Goal: Transaction & Acquisition: Purchase product/service

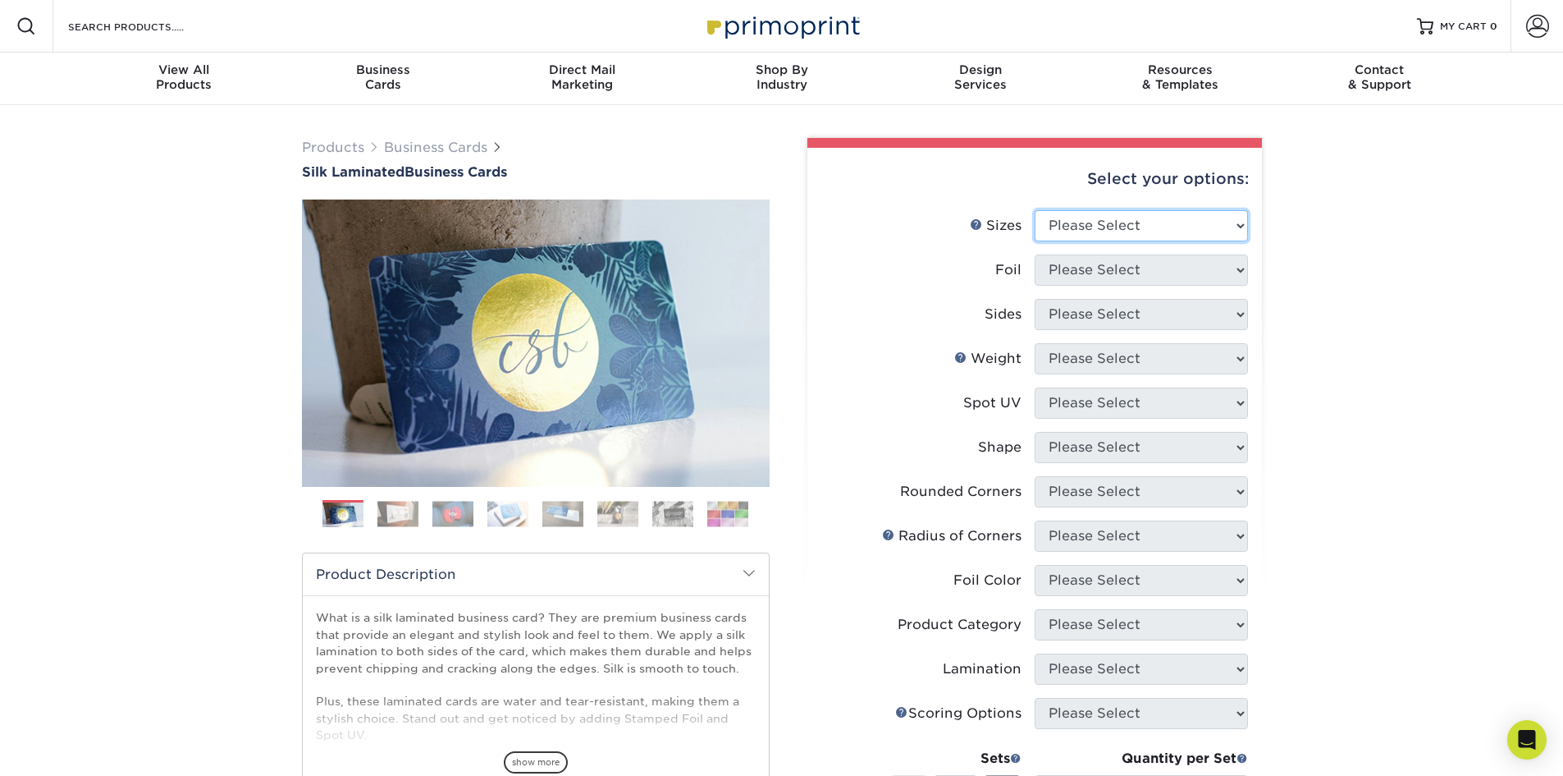
click at [1149, 221] on select "Please Select 1.5" x 3.5" - Mini 1.75" x 3.5" - Mini 2" x 2" - Square 2" x 3" -…" at bounding box center [1141, 225] width 213 height 31
select select "2.00x3.50"
click at [1035, 210] on select "Please Select 1.5" x 3.5" - Mini 1.75" x 3.5" - Mini 2" x 2" - Square 2" x 3" -…" at bounding box center [1141, 225] width 213 height 31
click at [1156, 274] on select "Please Select Yes No" at bounding box center [1141, 269] width 213 height 31
select select "1"
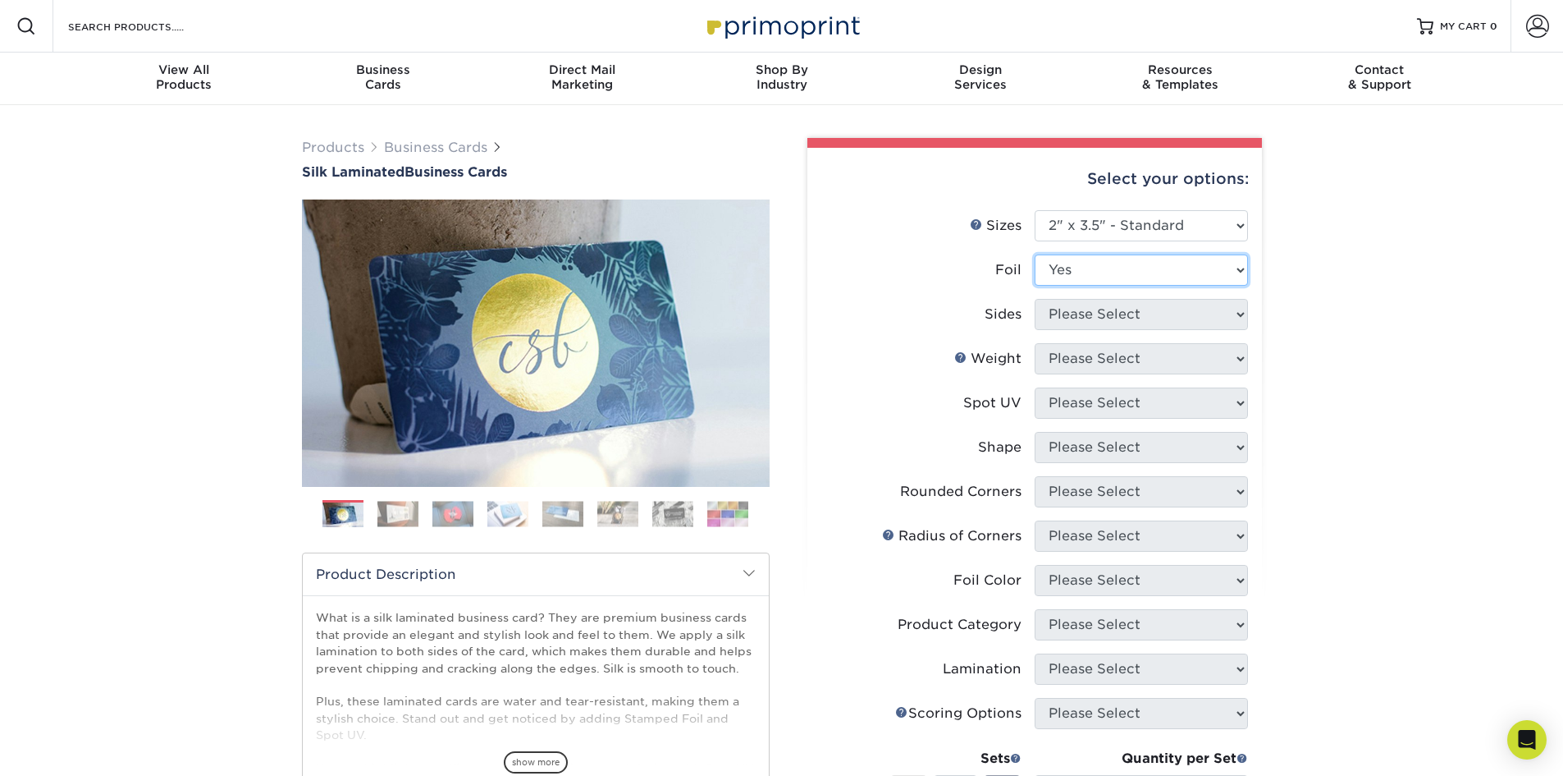
click at [1035, 254] on select "Please Select Yes No" at bounding box center [1141, 269] width 213 height 31
click at [1153, 313] on select "Please Select Print Both Sides - Foil Both Sides Print Both Sides - Foil Front …" at bounding box center [1141, 314] width 213 height 31
select select "34527644-b4fd-4ffb-9092-1318eefcd9d9"
click at [1035, 299] on select "Please Select Print Both Sides - Foil Both Sides Print Both Sides - Foil Front …" at bounding box center [1141, 314] width 213 height 31
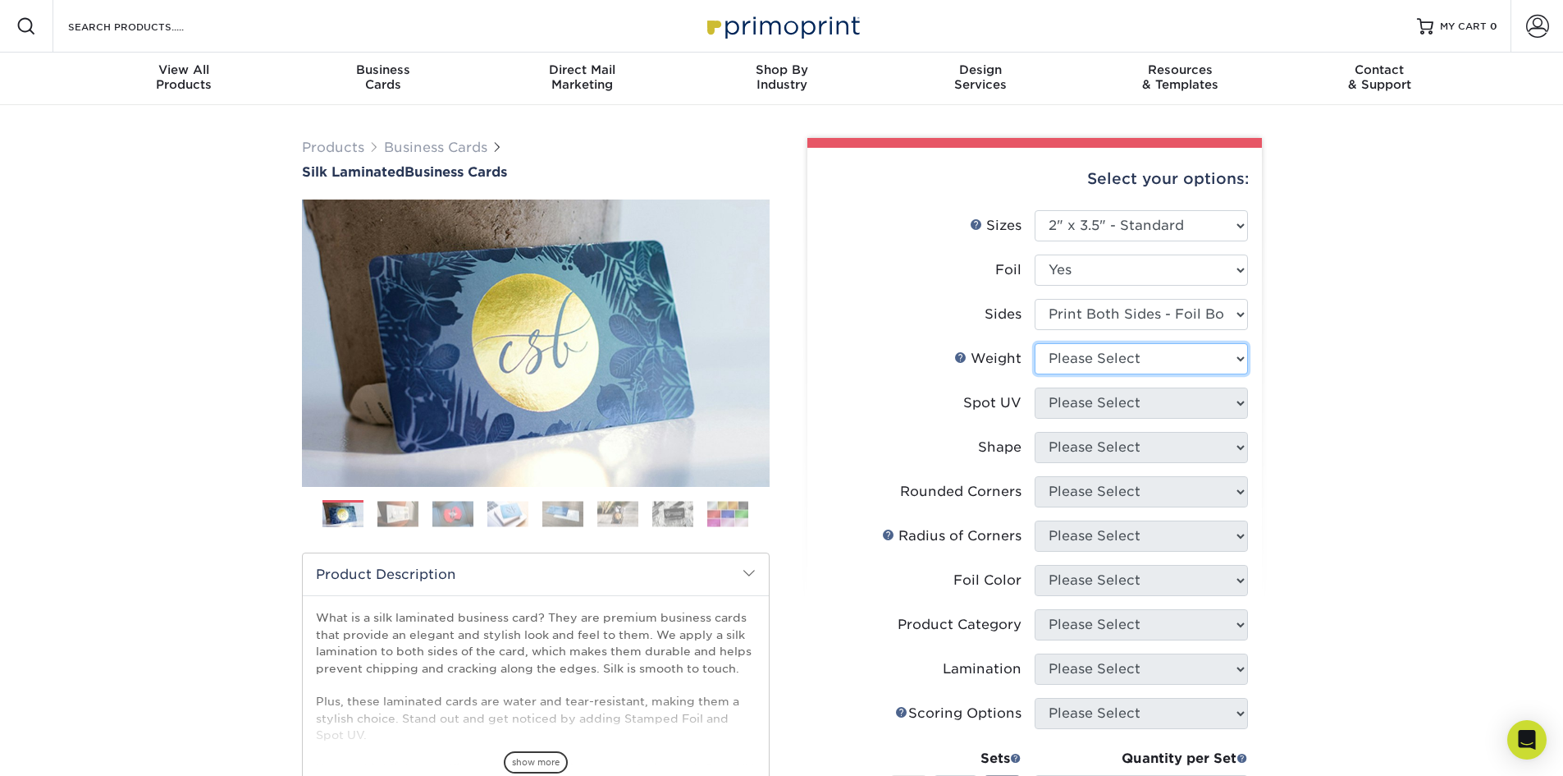
click at [1145, 365] on select "Please Select 16PT" at bounding box center [1141, 358] width 213 height 31
select select "16PT"
click at [1035, 343] on select "Please Select 16PT" at bounding box center [1141, 358] width 213 height 31
click at [1137, 405] on select "Please Select No Spot UV Front and Back (Both Sides) Front Only Back Only" at bounding box center [1141, 402] width 213 height 31
select select "0"
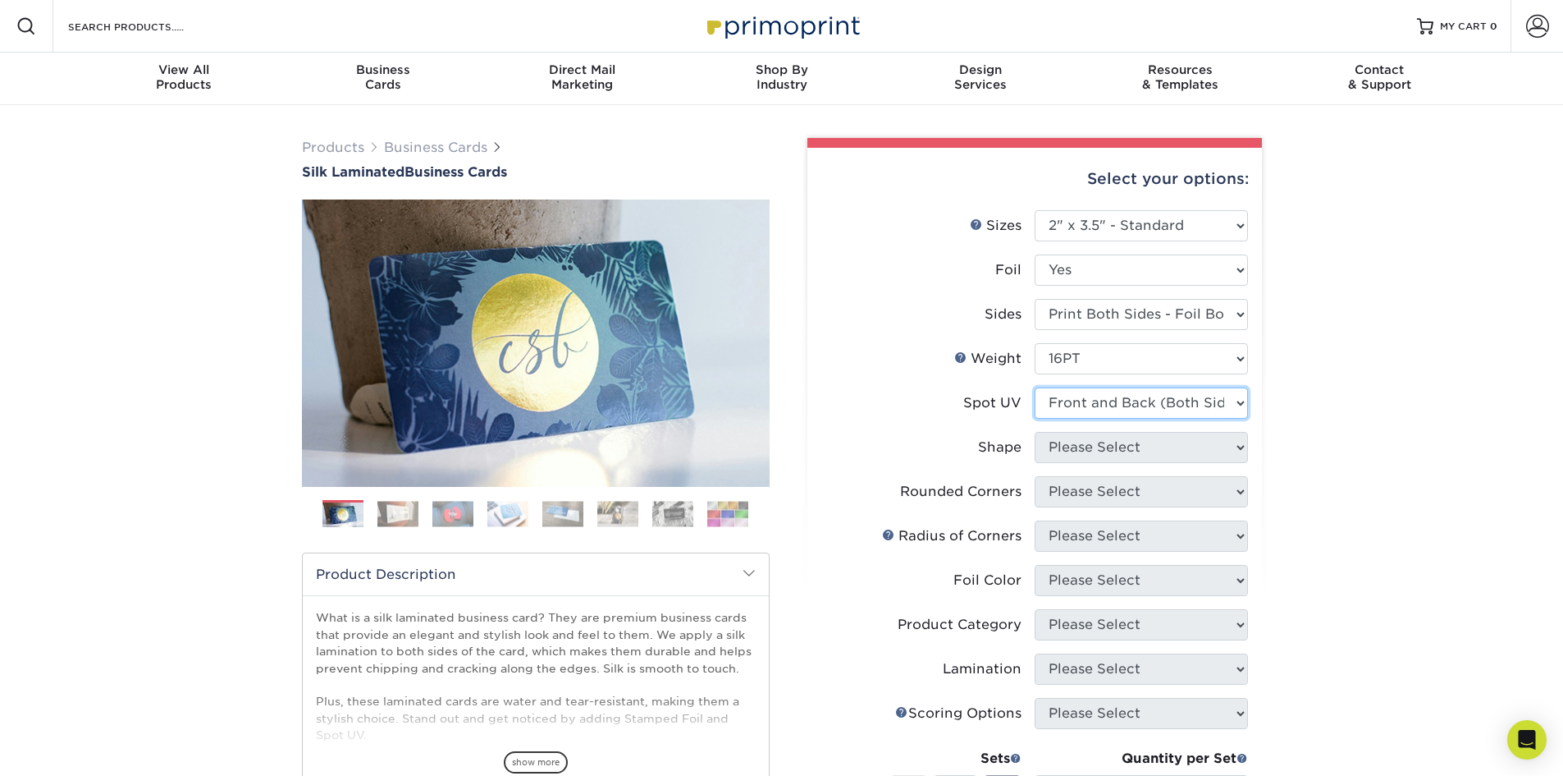
click at [1035, 387] on select "Please Select No Spot UV Front and Back (Both Sides) Front Only Back Only" at bounding box center [1141, 402] width 213 height 31
click at [1143, 455] on select "Please Select Standard" at bounding box center [1141, 447] width 213 height 31
select select "standard"
click at [1035, 432] on select "Please Select Standard" at bounding box center [1141, 447] width 213 height 31
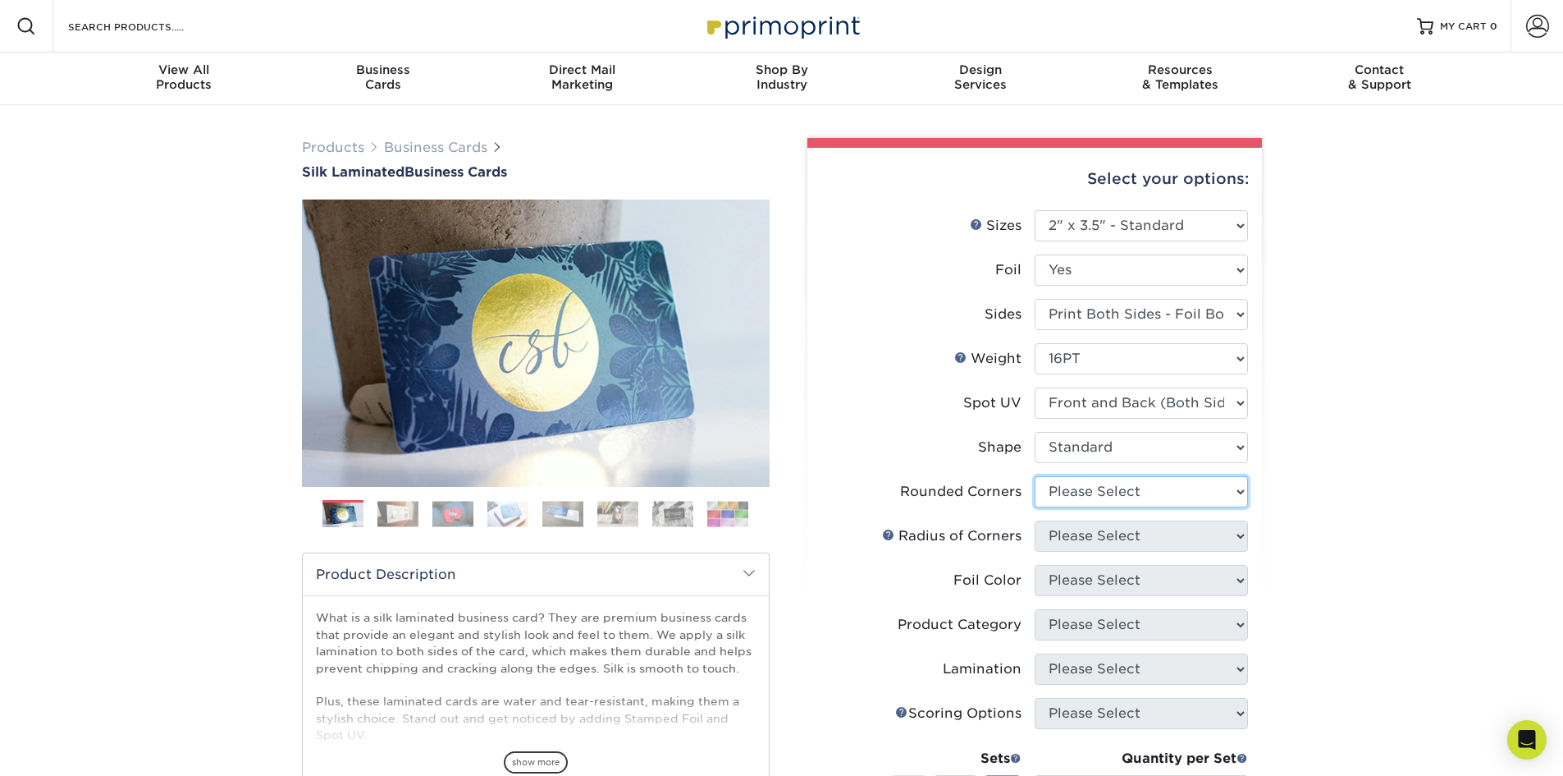
click at [1133, 491] on select "Please Select Yes - Round 2 Corners Yes - Round 4 Corners No" at bounding box center [1141, 491] width 213 height 31
select select "7672df9e-0e0a-464d-8e1f-920c575e4da3"
click at [1035, 476] on select "Please Select Yes - Round 2 Corners Yes - Round 4 Corners No" at bounding box center [1141, 491] width 213 height 31
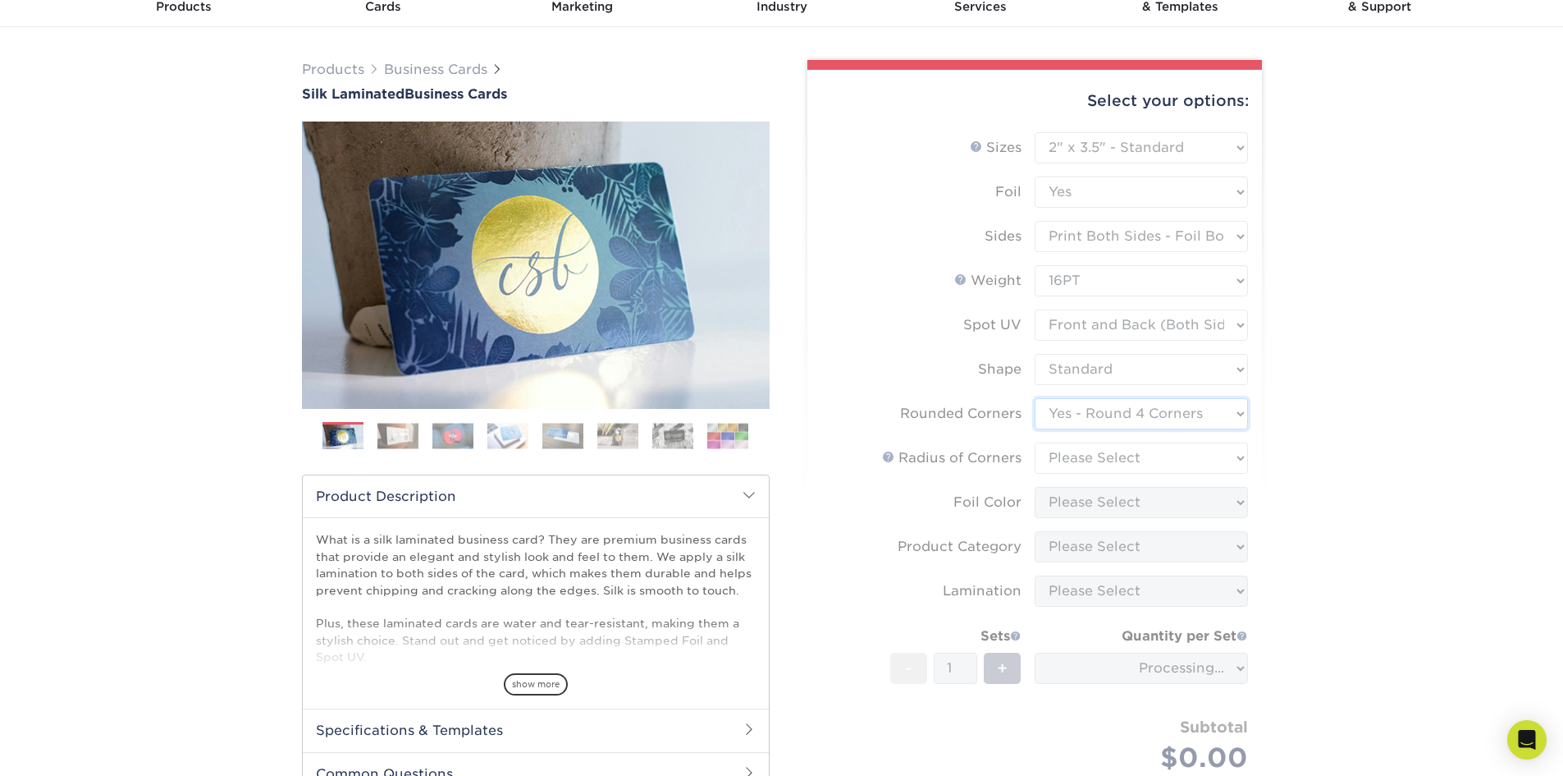
scroll to position [82, 0]
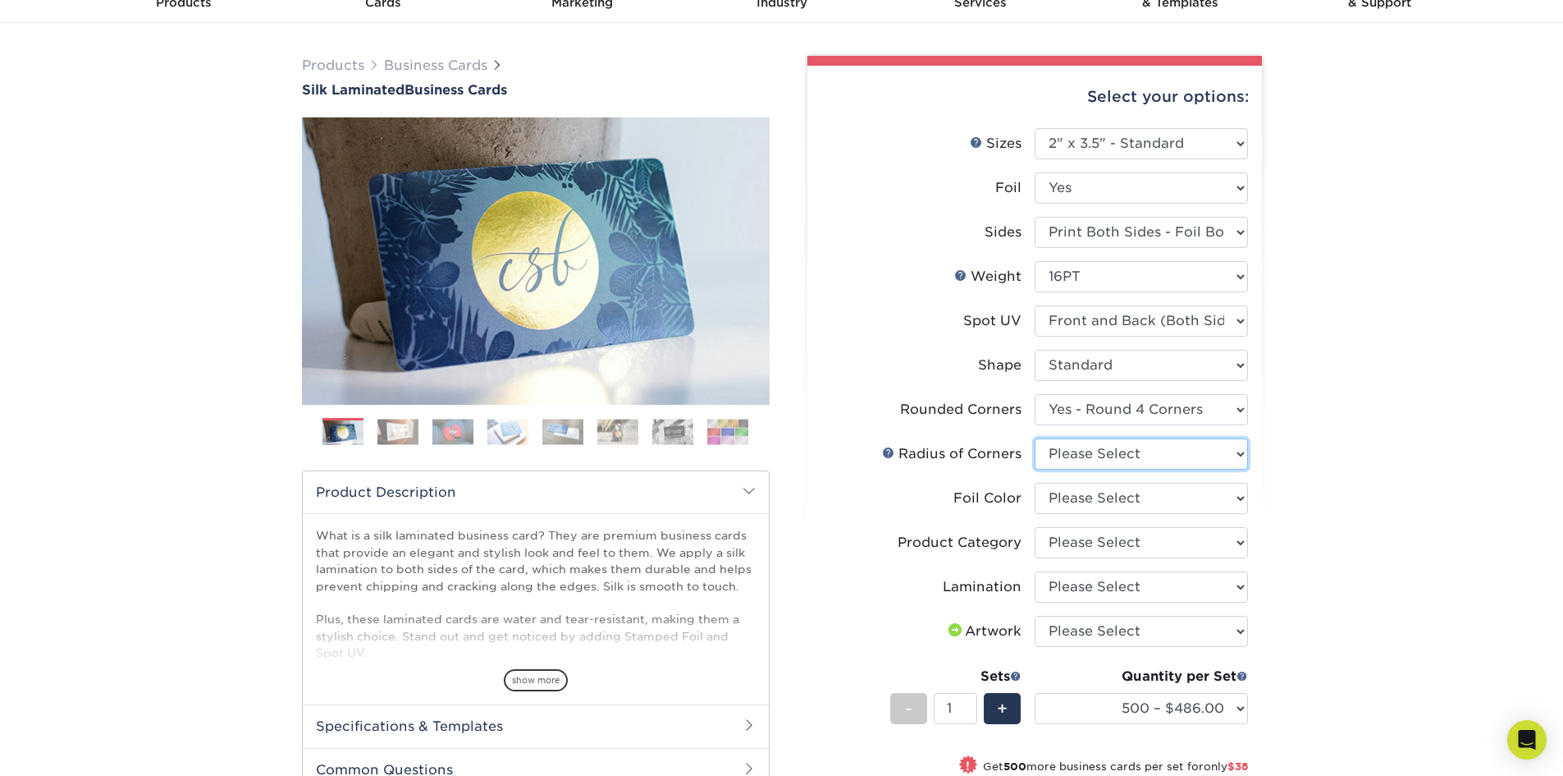
click at [1083, 455] on select "Please Select Rounded 1/8" Rounded 1/4"" at bounding box center [1141, 453] width 213 height 31
click at [1035, 438] on select "Please Select Rounded 1/8" Rounded 1/4"" at bounding box center [1141, 453] width 213 height 31
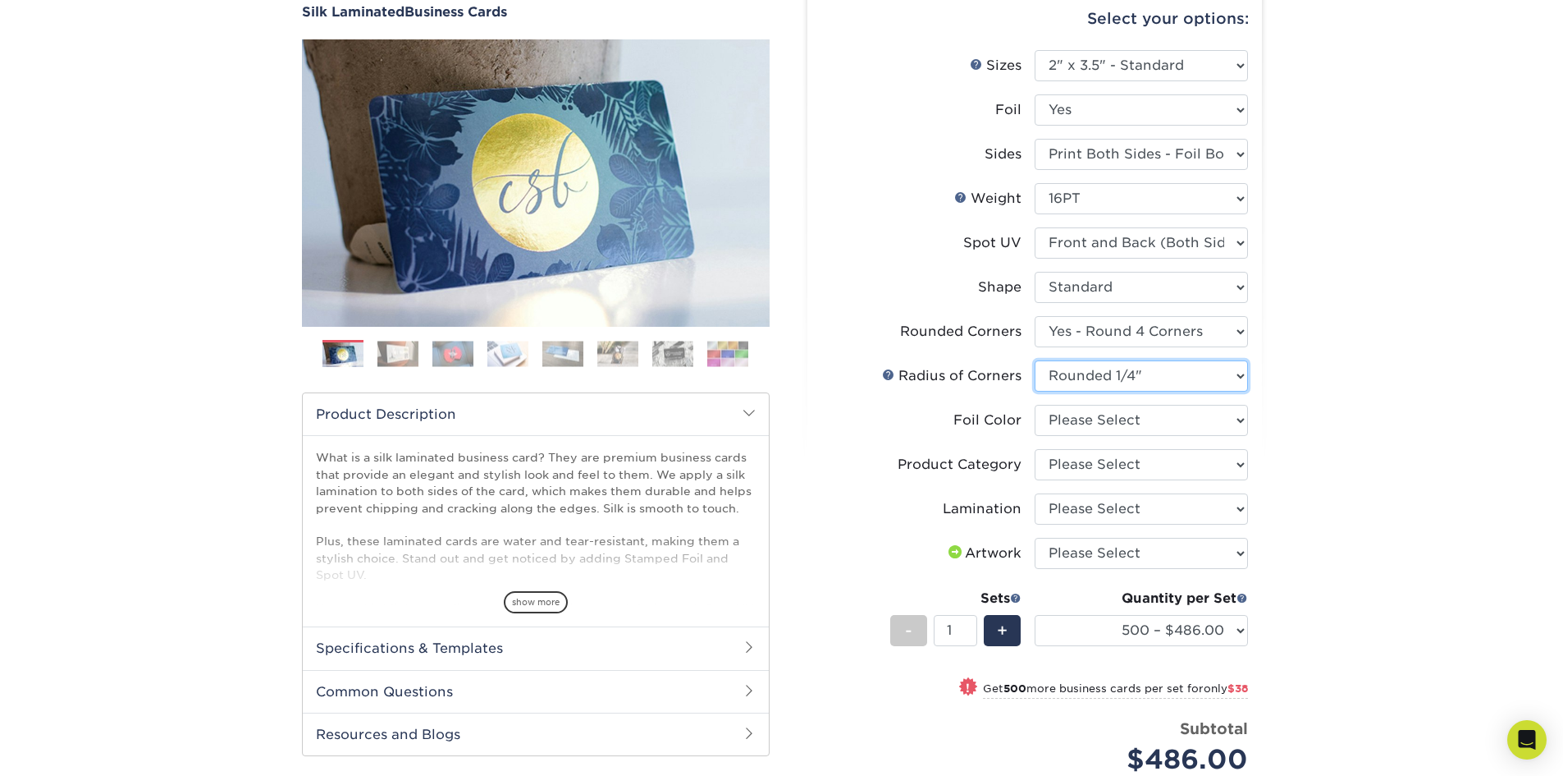
scroll to position [164, 0]
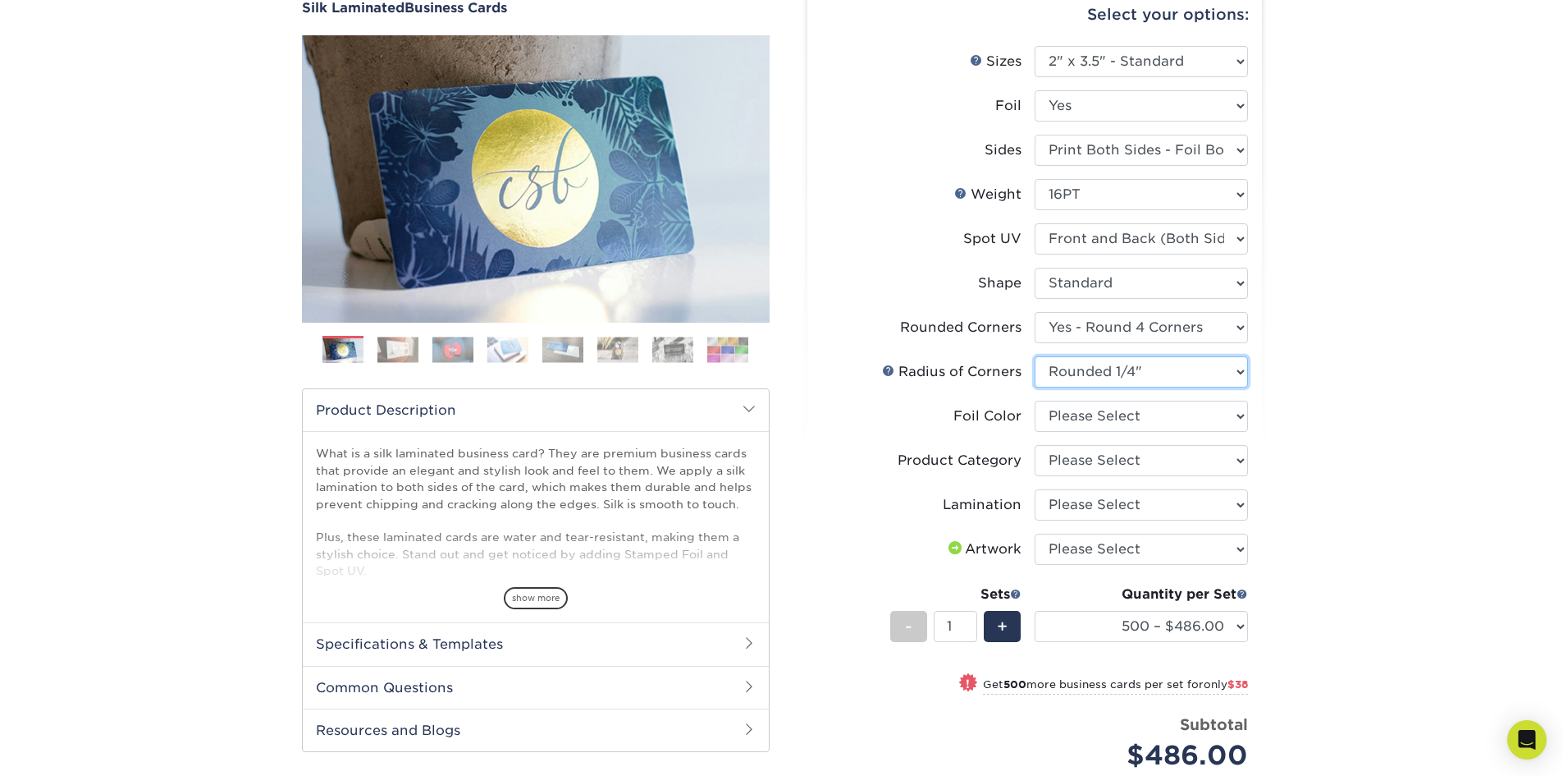
click at [1108, 375] on select "Please Select Rounded 1/8" Rounded 1/4"" at bounding box center [1141, 371] width 213 height 31
select select "589680c7-ee9a-431b-9d12-d7aeb1386a97"
click at [1035, 356] on select "Please Select Rounded 1/8" Rounded 1/4"" at bounding box center [1141, 371] width 213 height 31
click at [1140, 425] on select "Please Select Silver Foil Black Foil Blue Foil Copper Foil Gold Foil Red Foil R…" at bounding box center [1141, 415] width 213 height 31
select select "a834dd52-fe06-4ed6-9a86-5bd3c2d02515"
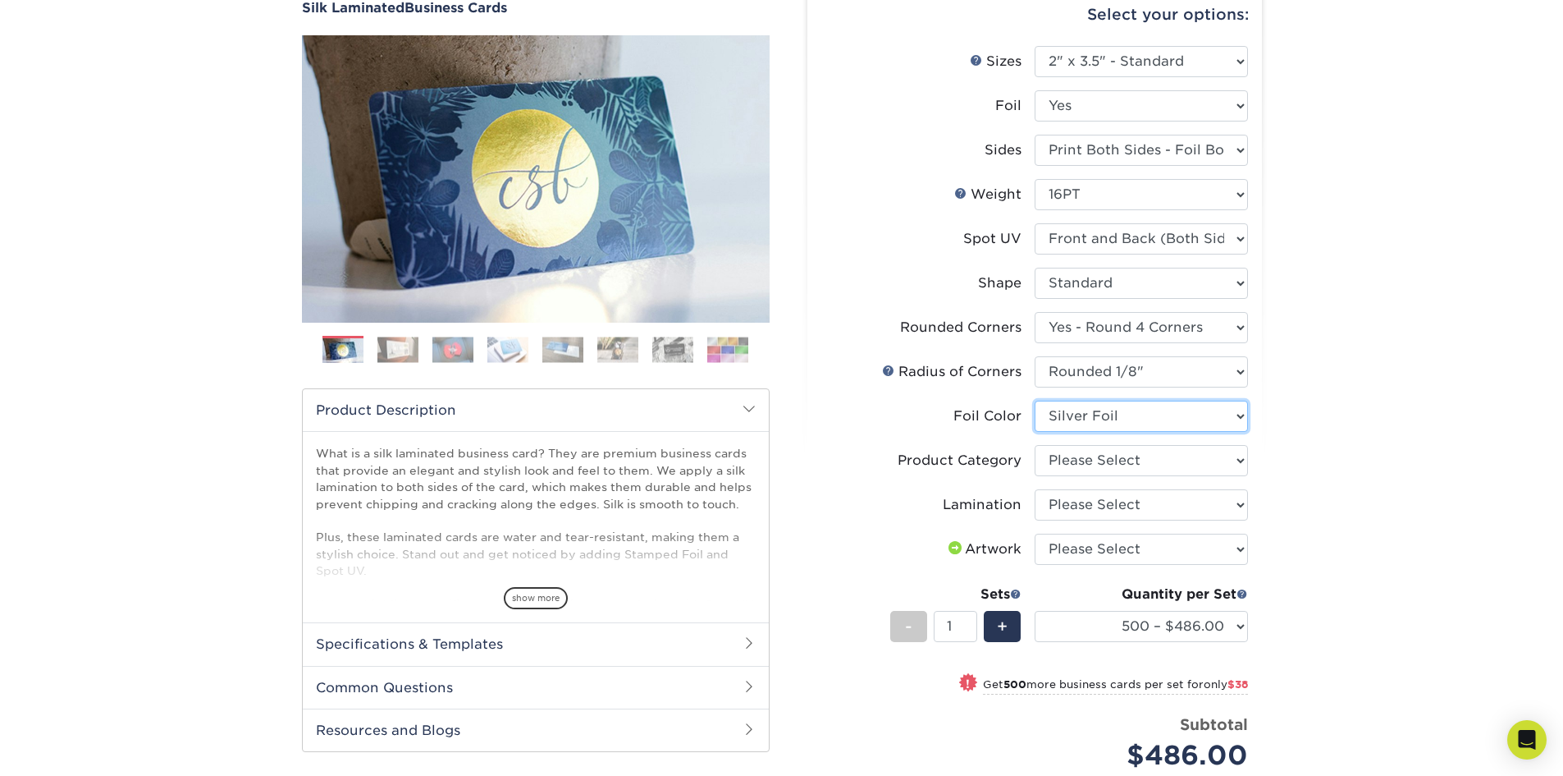
click at [1035, 400] on select "Please Select Silver Foil Black Foil Blue Foil Copper Foil Gold Foil Red Foil R…" at bounding box center [1141, 415] width 213 height 31
click at [1124, 460] on select "Please Select Business Cards" at bounding box center [1141, 460] width 213 height 31
select select "3b5148f1-0588-4f88-a218-97bcfdce65c1"
click at [1035, 445] on select "Please Select Business Cards" at bounding box center [1141, 460] width 213 height 31
click at [1130, 505] on select "Please Select Silk" at bounding box center [1141, 504] width 213 height 31
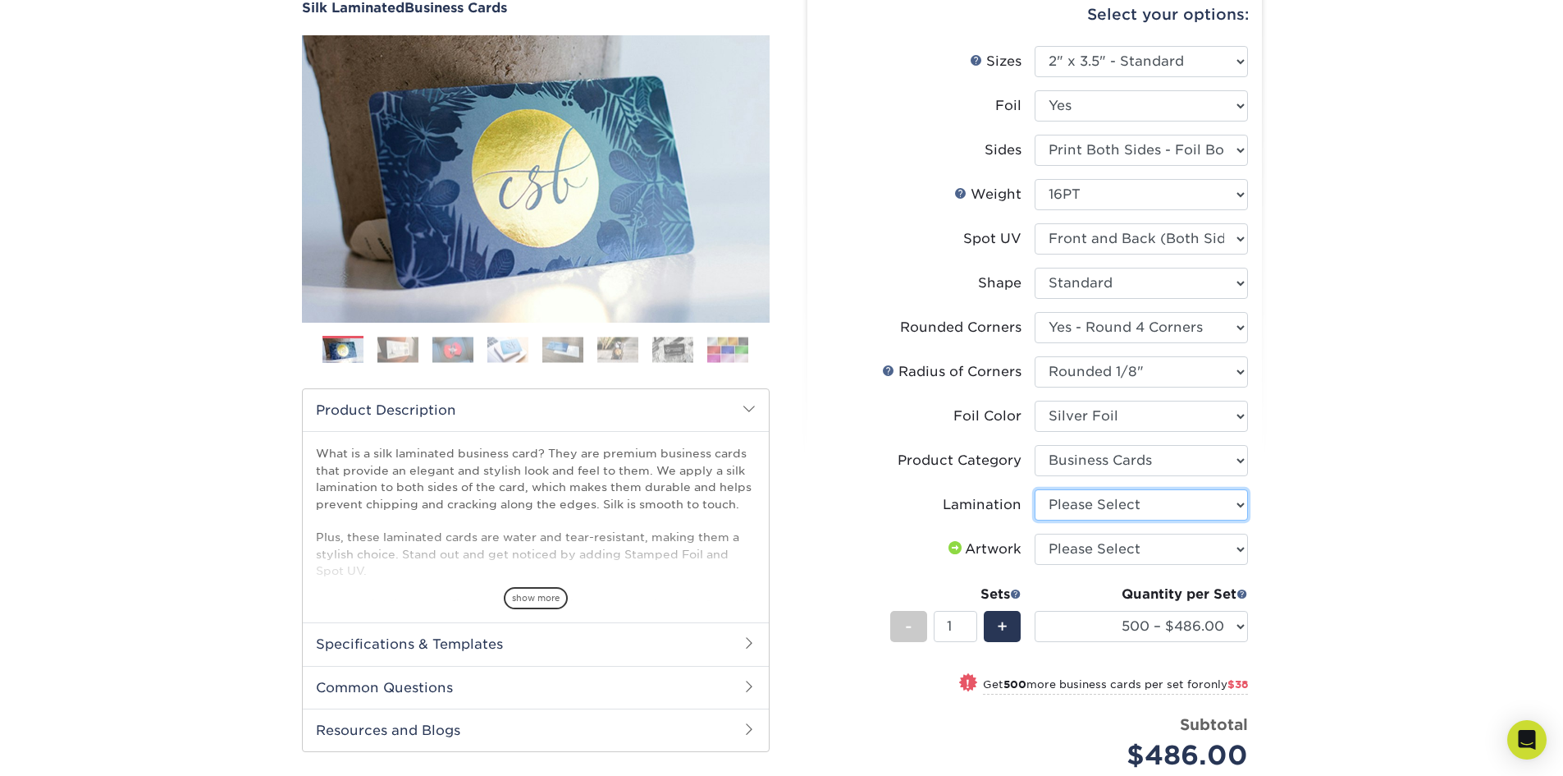
select select "ccacb42f-45f7-42d3-bbd3-7c8421cf37f0"
click at [1035, 489] on select "Please Select Silk" at bounding box center [1141, 504] width 213 height 31
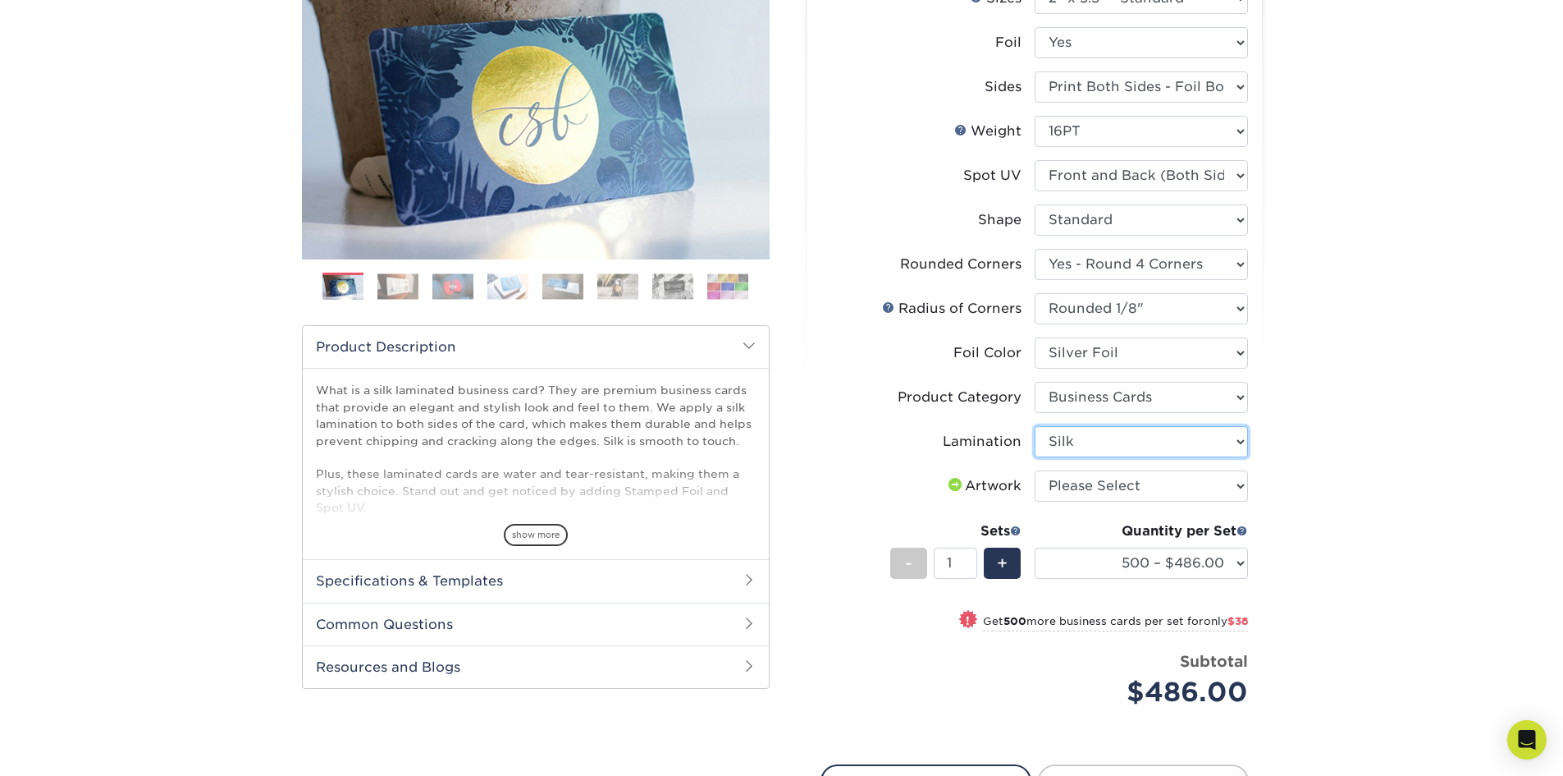
scroll to position [246, 0]
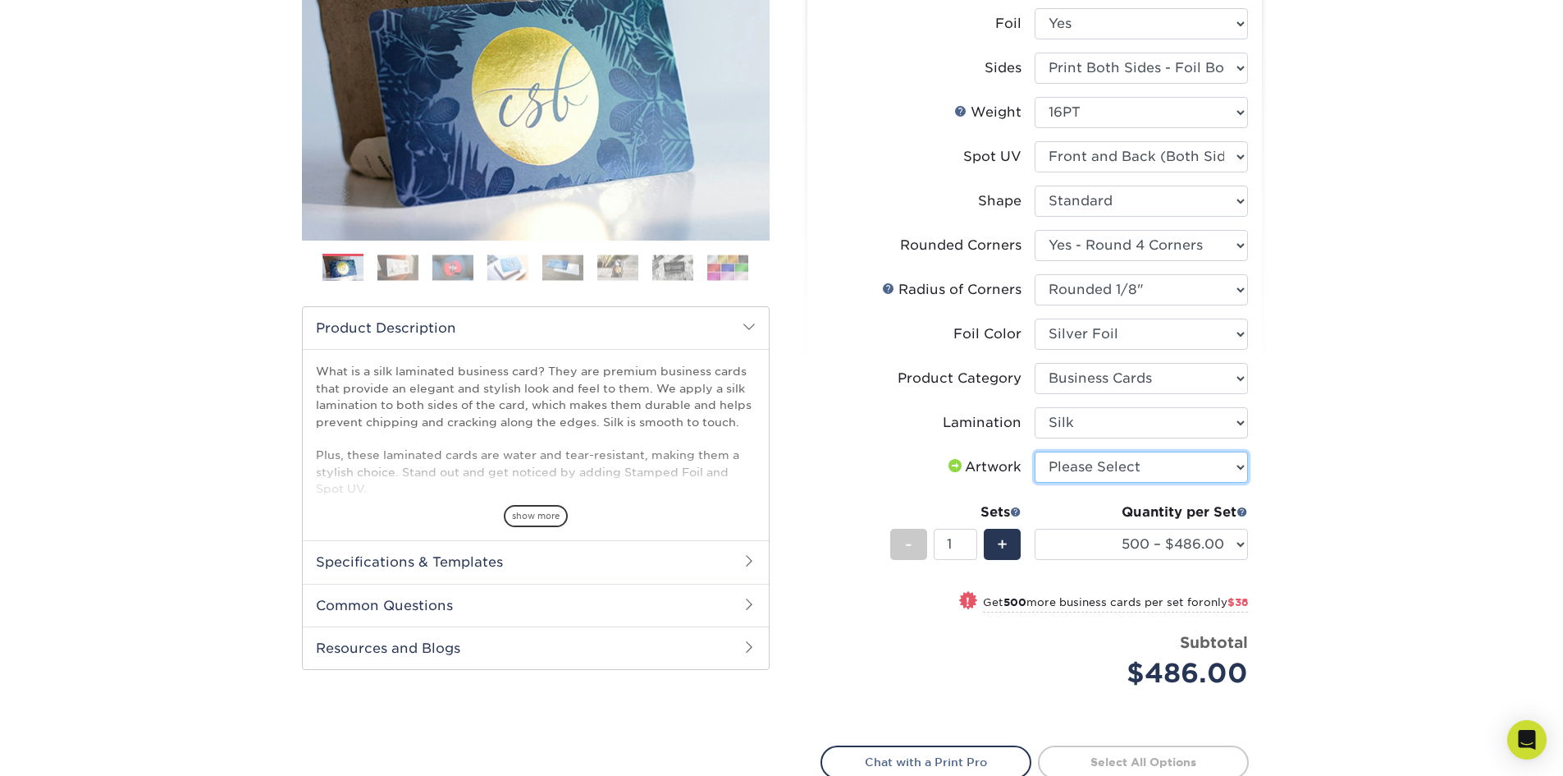
click at [1137, 466] on select "Please Select I will upload files I need a design - $100" at bounding box center [1141, 466] width 213 height 31
select select "upload"
click at [1035, 451] on select "Please Select I will upload files I need a design - $100" at bounding box center [1141, 466] width 213 height 31
click at [1342, 475] on div "Products Business Cards Silk Laminated Business Cards Previous Next" at bounding box center [781, 398] width 1563 height 1078
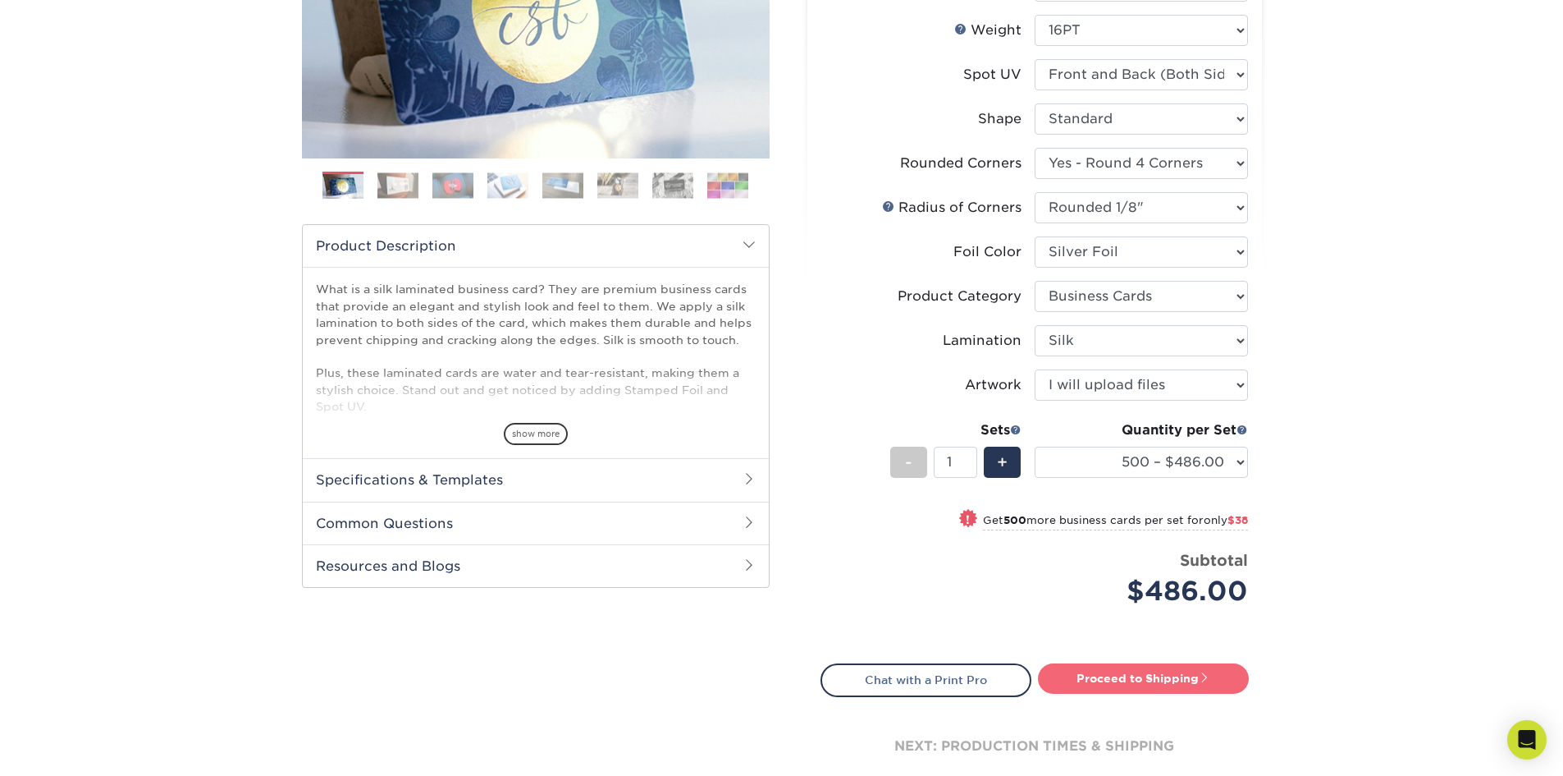
click at [1172, 672] on link "Proceed to Shipping" at bounding box center [1143, 678] width 211 height 30
type input "Set 1"
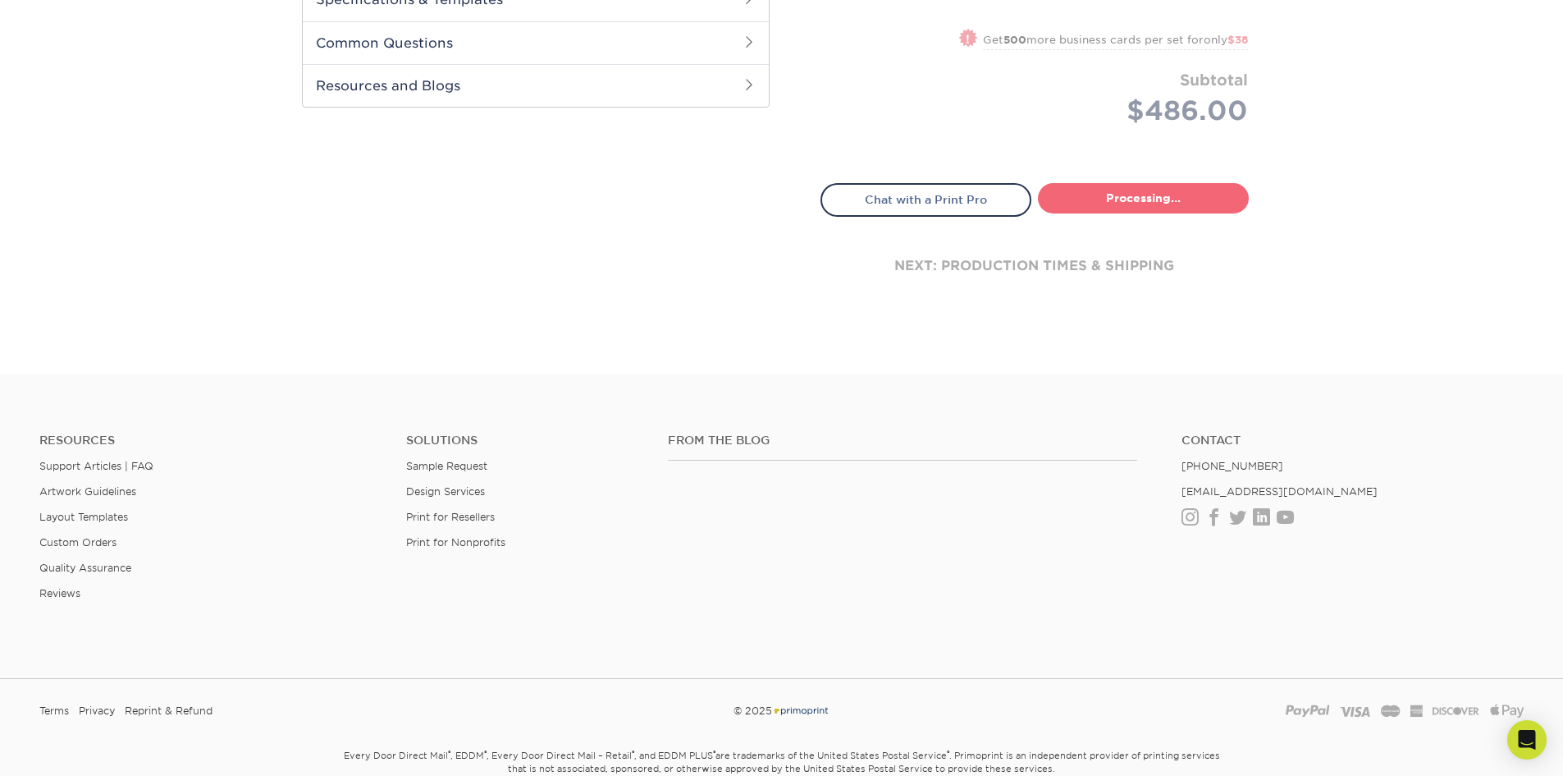
select select "fbfe6a11-30d7-4267-86ef-aefa799abdde"
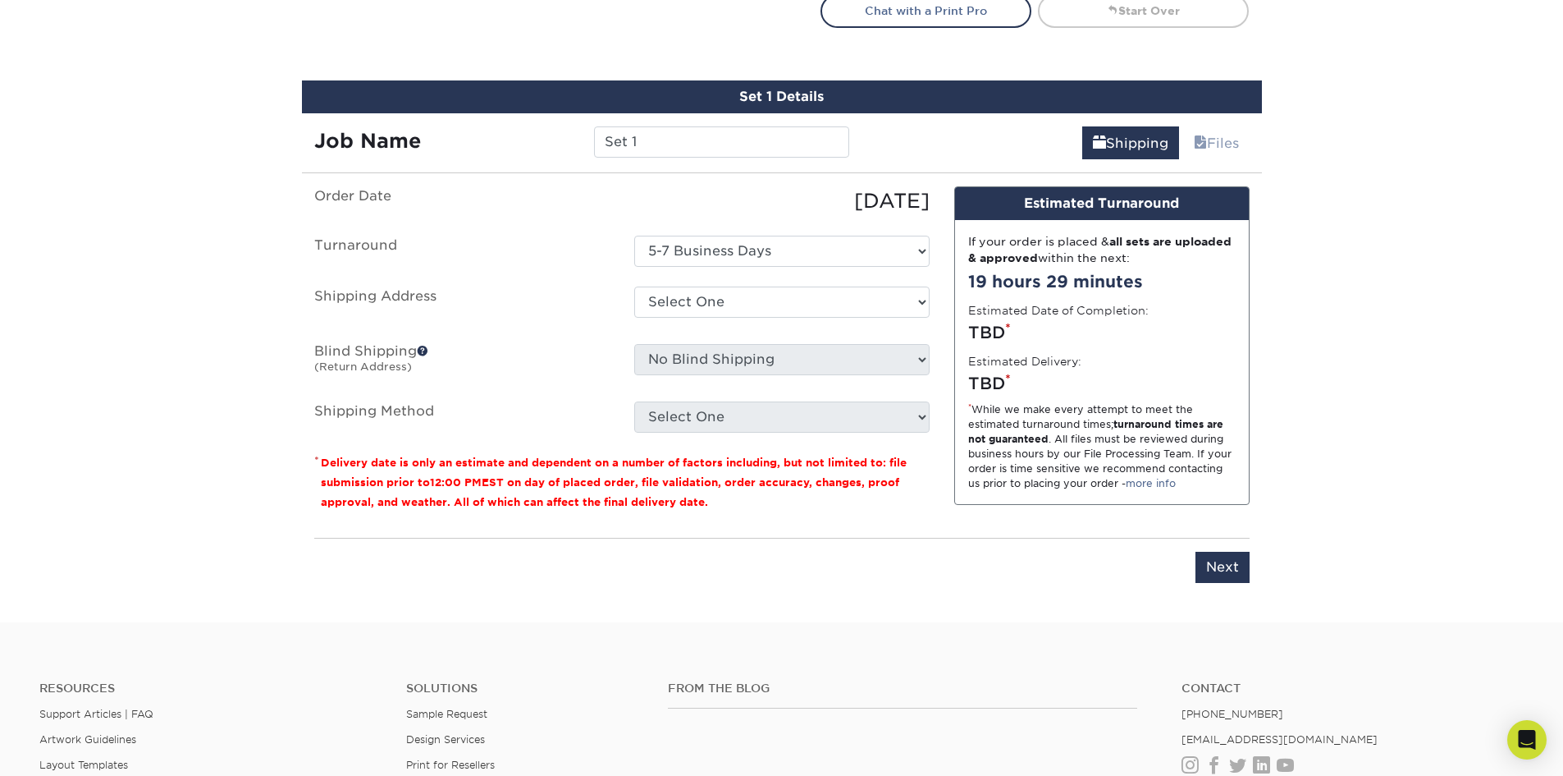
scroll to position [1036, 0]
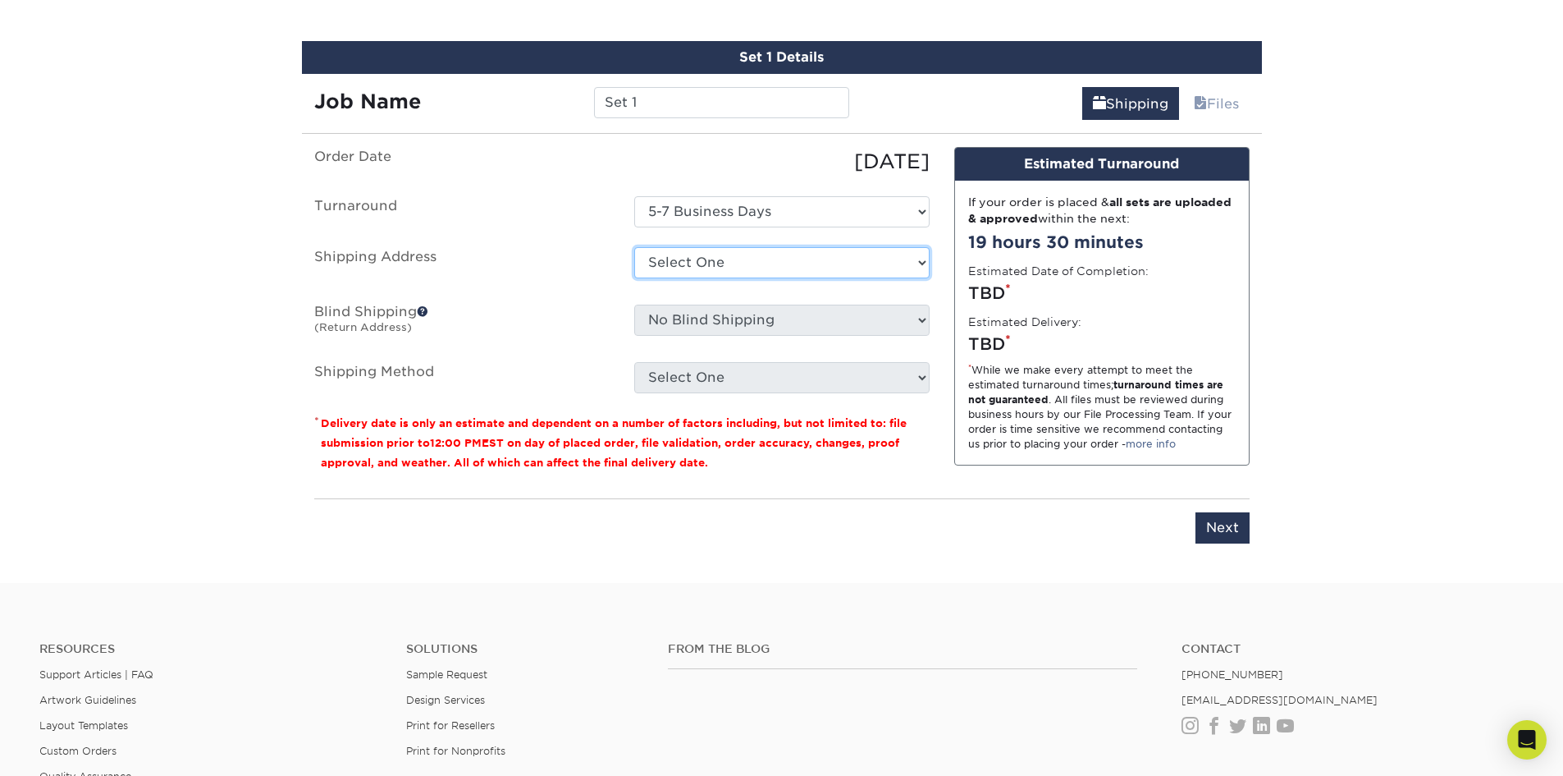
click at [749, 261] on select "Select One + Add New Address - Login" at bounding box center [781, 262] width 295 height 31
click at [634, 247] on select "Select One + Add New Address - Login" at bounding box center [781, 262] width 295 height 31
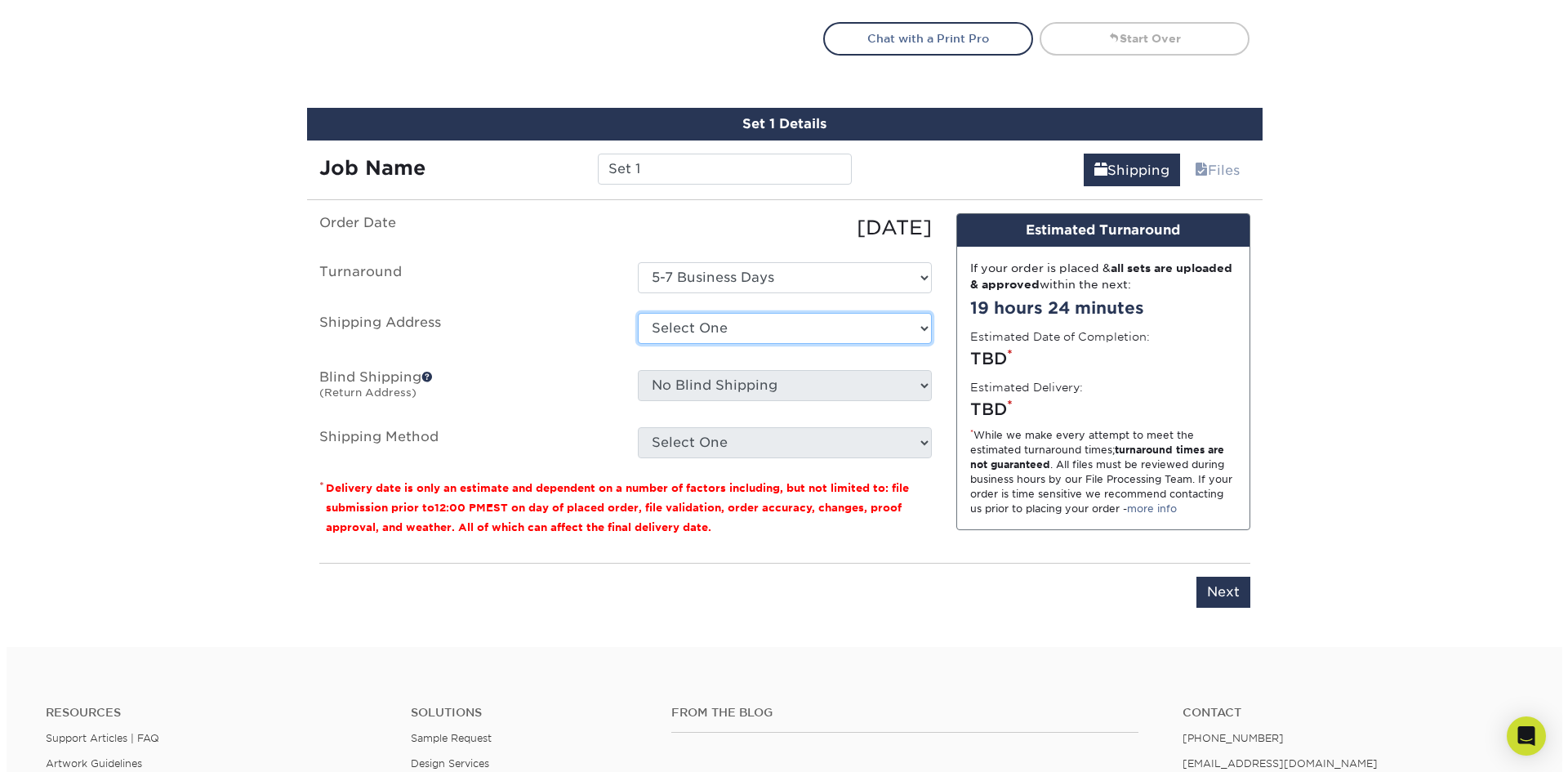
scroll to position [745, 0]
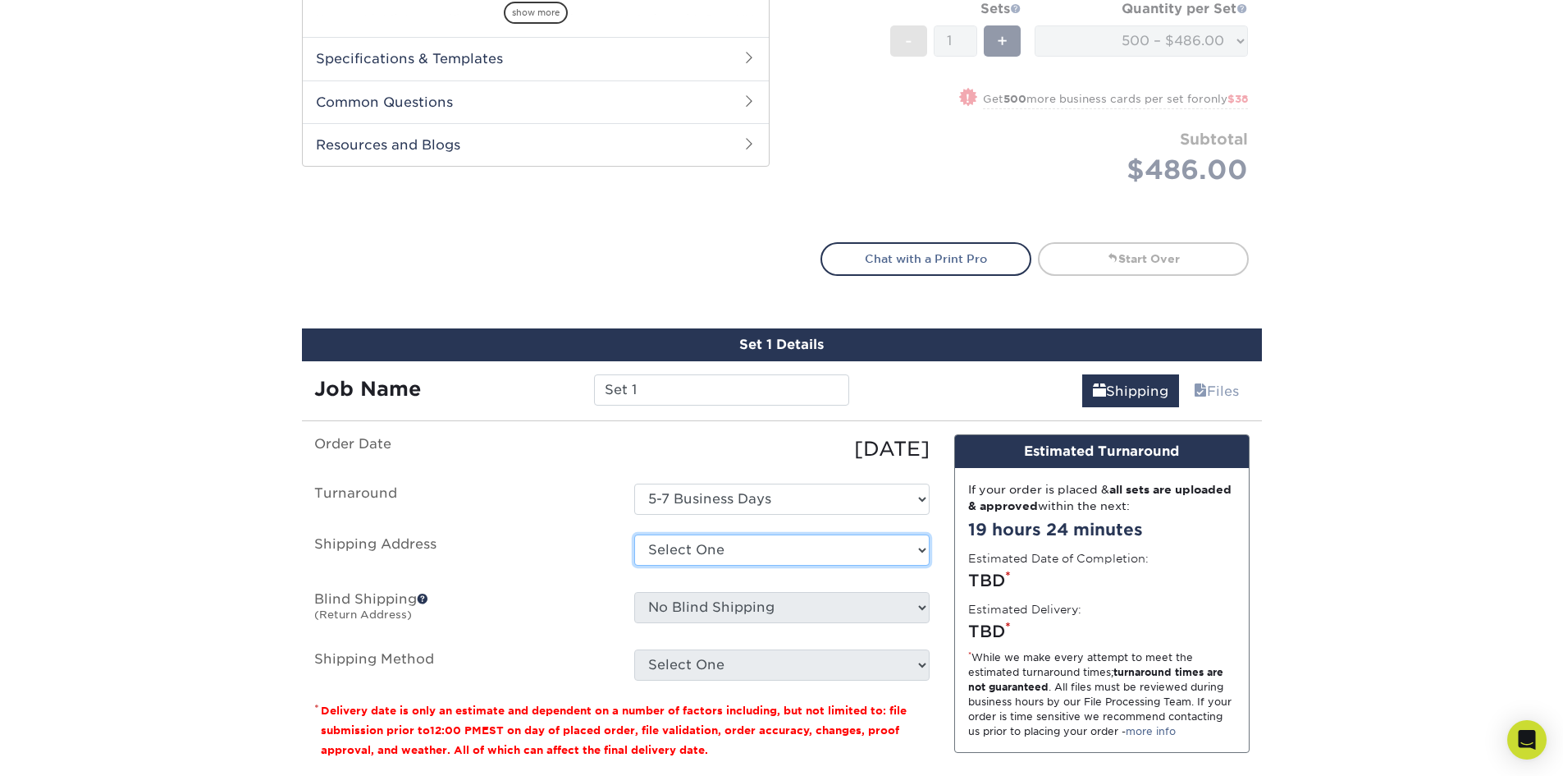
click at [721, 547] on select "Select One + Add New Address - Login" at bounding box center [781, 549] width 295 height 31
select select "newaddress"
click at [634, 534] on select "Select One + Add New Address - Login" at bounding box center [781, 549] width 295 height 31
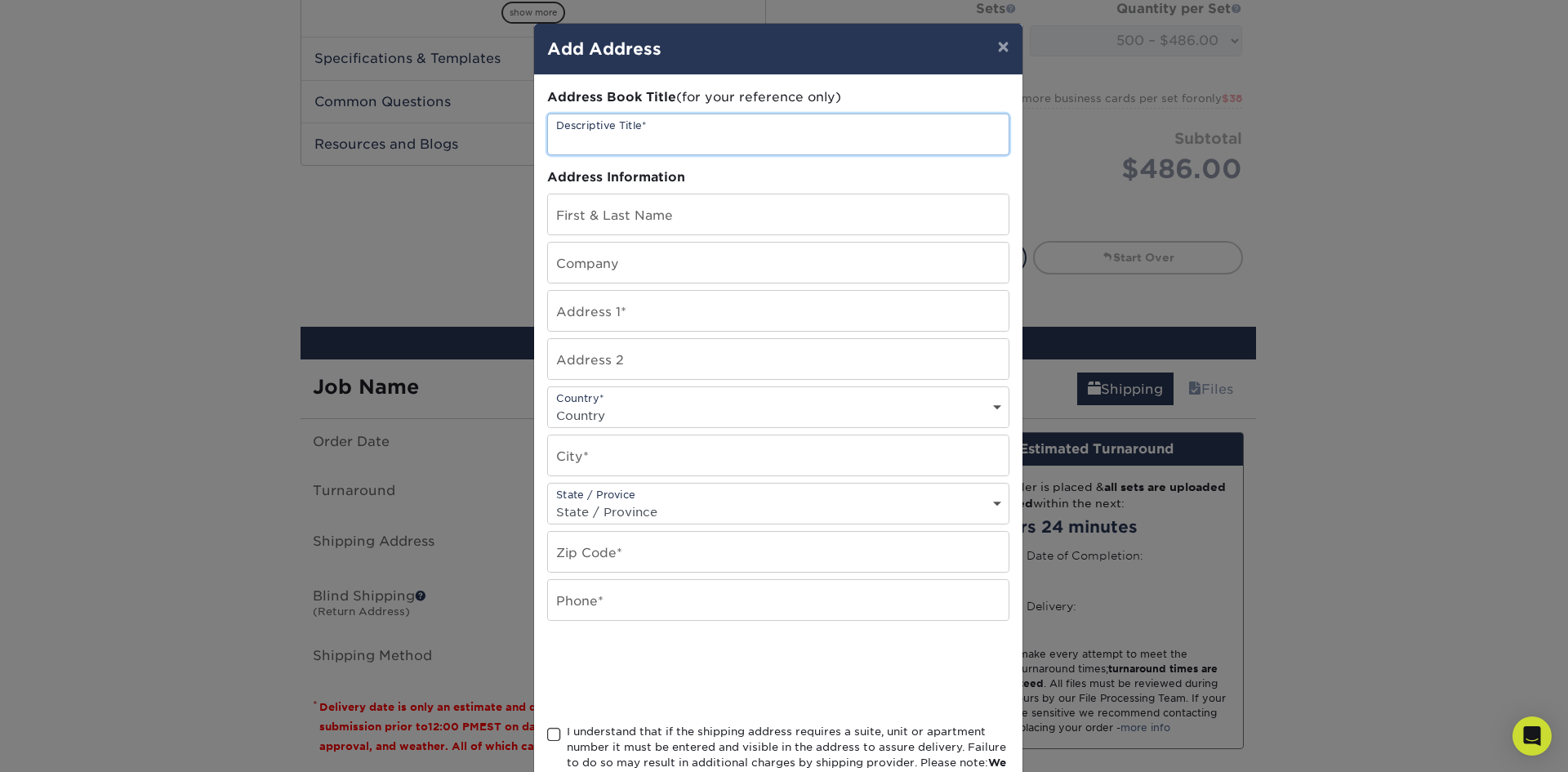
click at [662, 120] on input "text" at bounding box center [778, 134] width 461 height 40
type input "Black Label Real Estate"
type input "[PERSON_NAME]"
type input "Black Label Real Estate"
type input "[STREET_ADDRESS]"
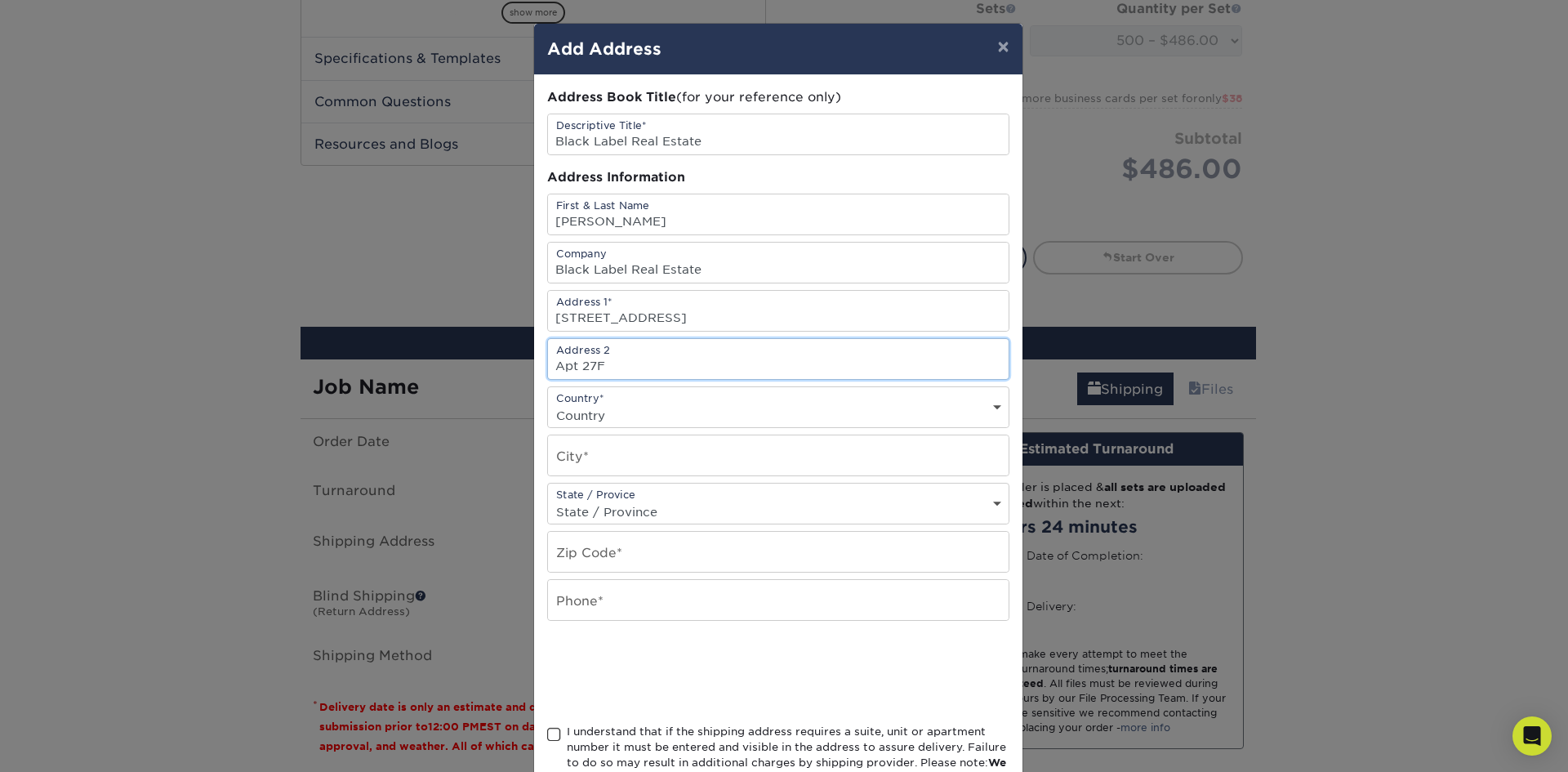
type input "Apt 27F"
click at [664, 451] on input "text" at bounding box center [778, 455] width 461 height 40
type input "[GEOGRAPHIC_DATA]"
select select "US"
select select "CA"
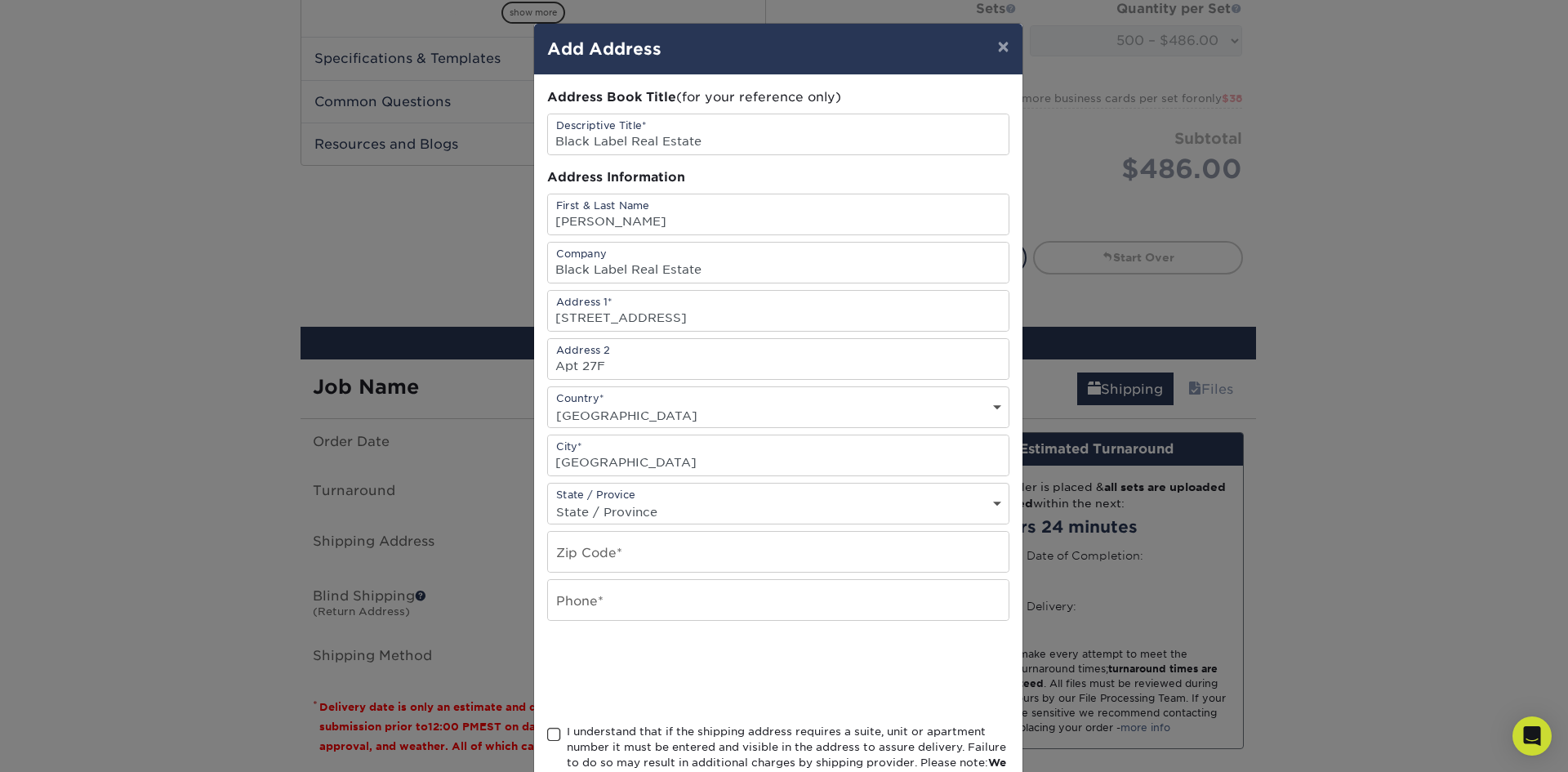
type input "94105"
type input "7075356554"
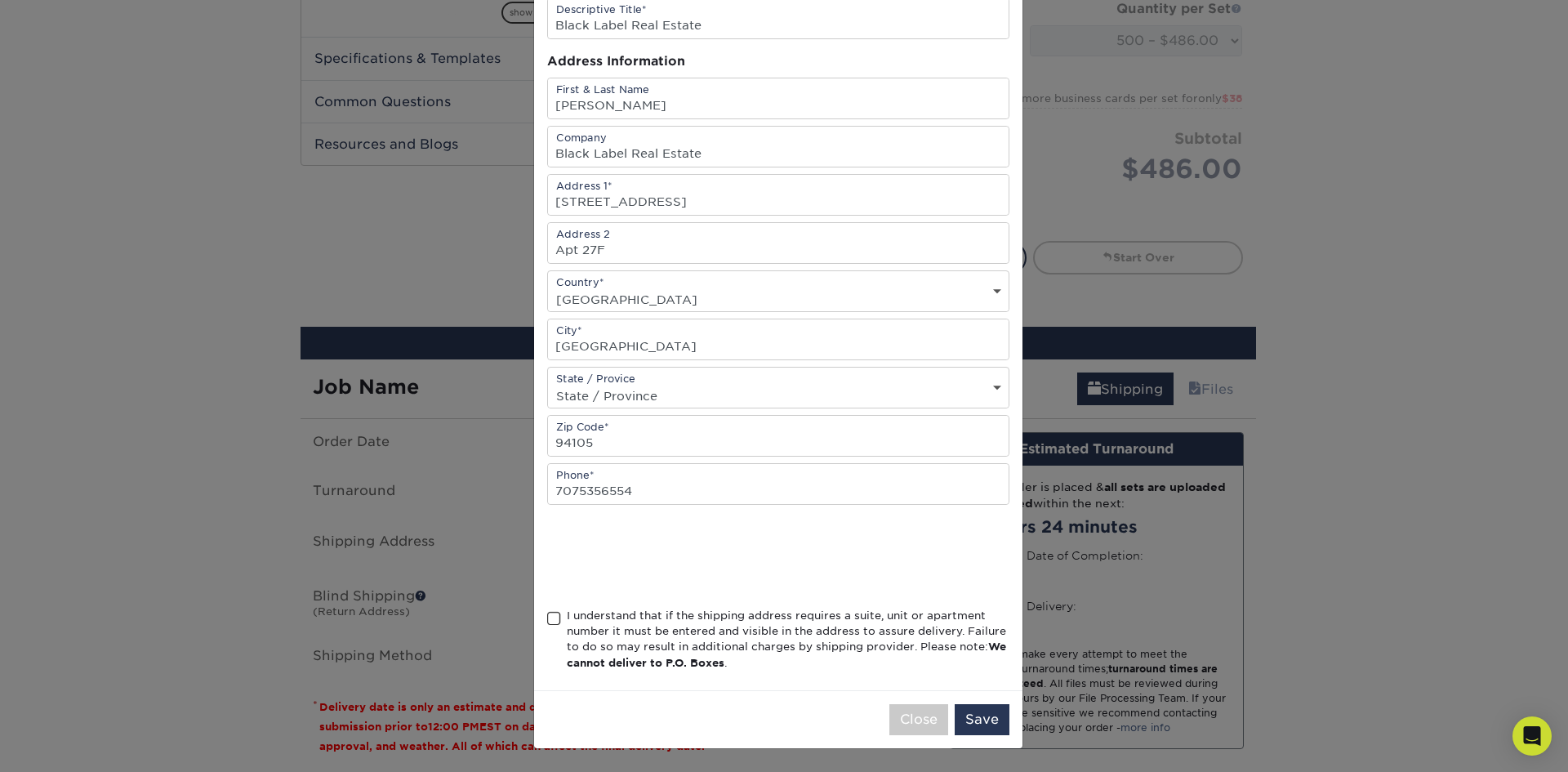
click at [547, 625] on span at bounding box center [554, 619] width 14 height 16
click at [0, 0] on input "I understand that if the shipping address requires a suite, unit or apartment n…" at bounding box center [0, 0] width 0 height 0
click at [982, 720] on button "Save" at bounding box center [981, 718] width 55 height 31
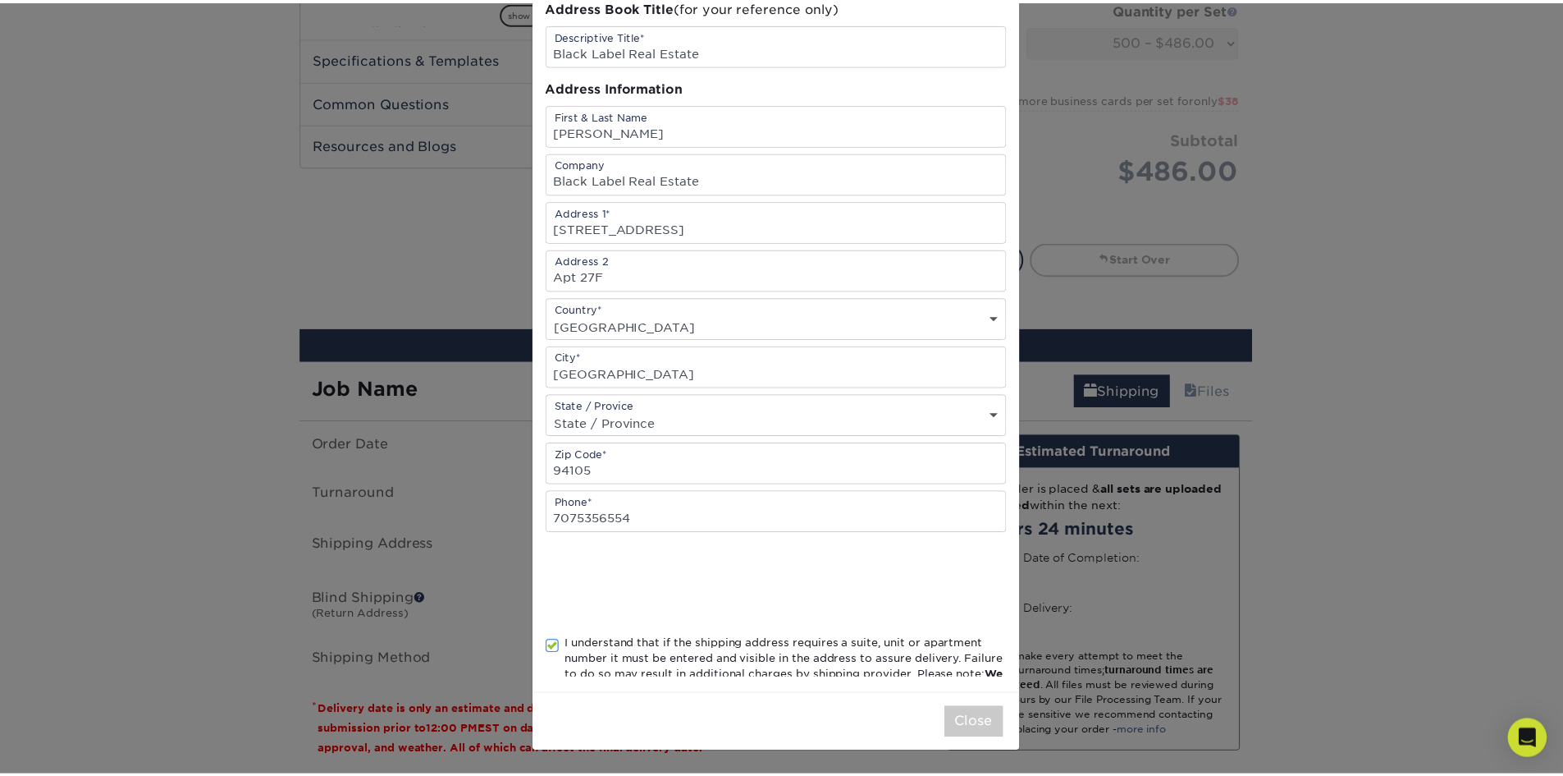
scroll to position [0, 0]
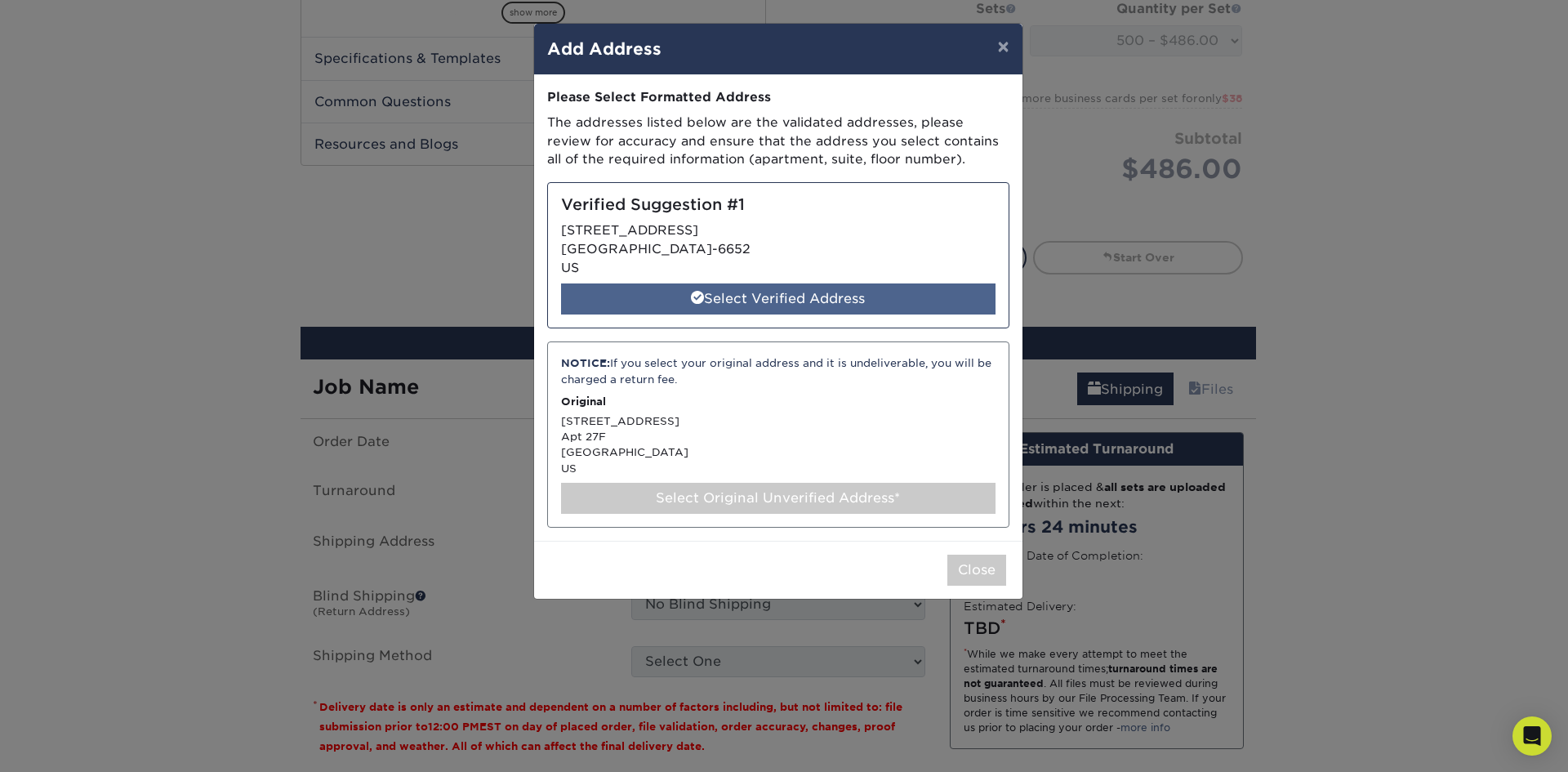
click at [877, 291] on div "Select Verified Address" at bounding box center [778, 298] width 435 height 31
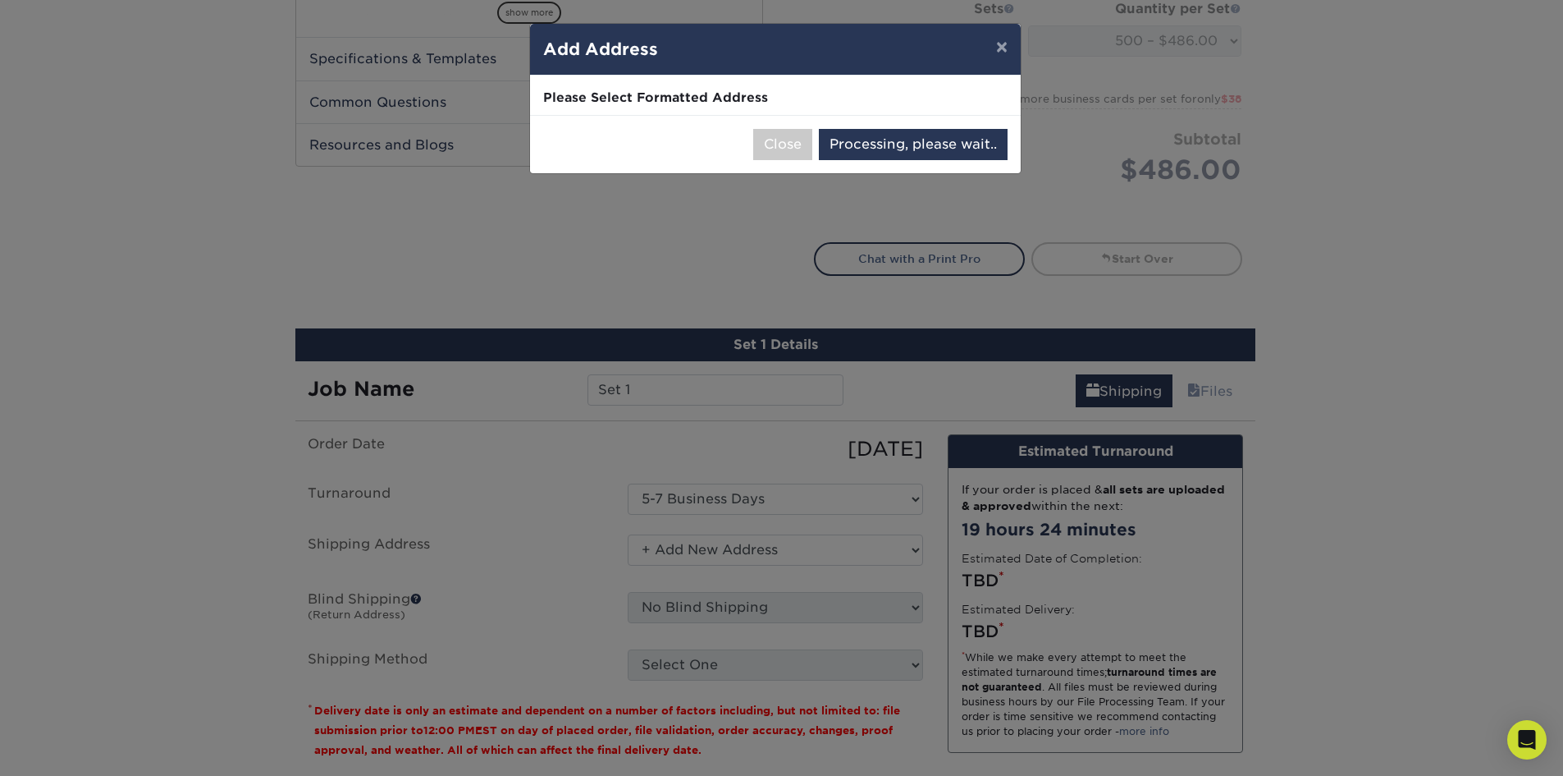
select select "286236"
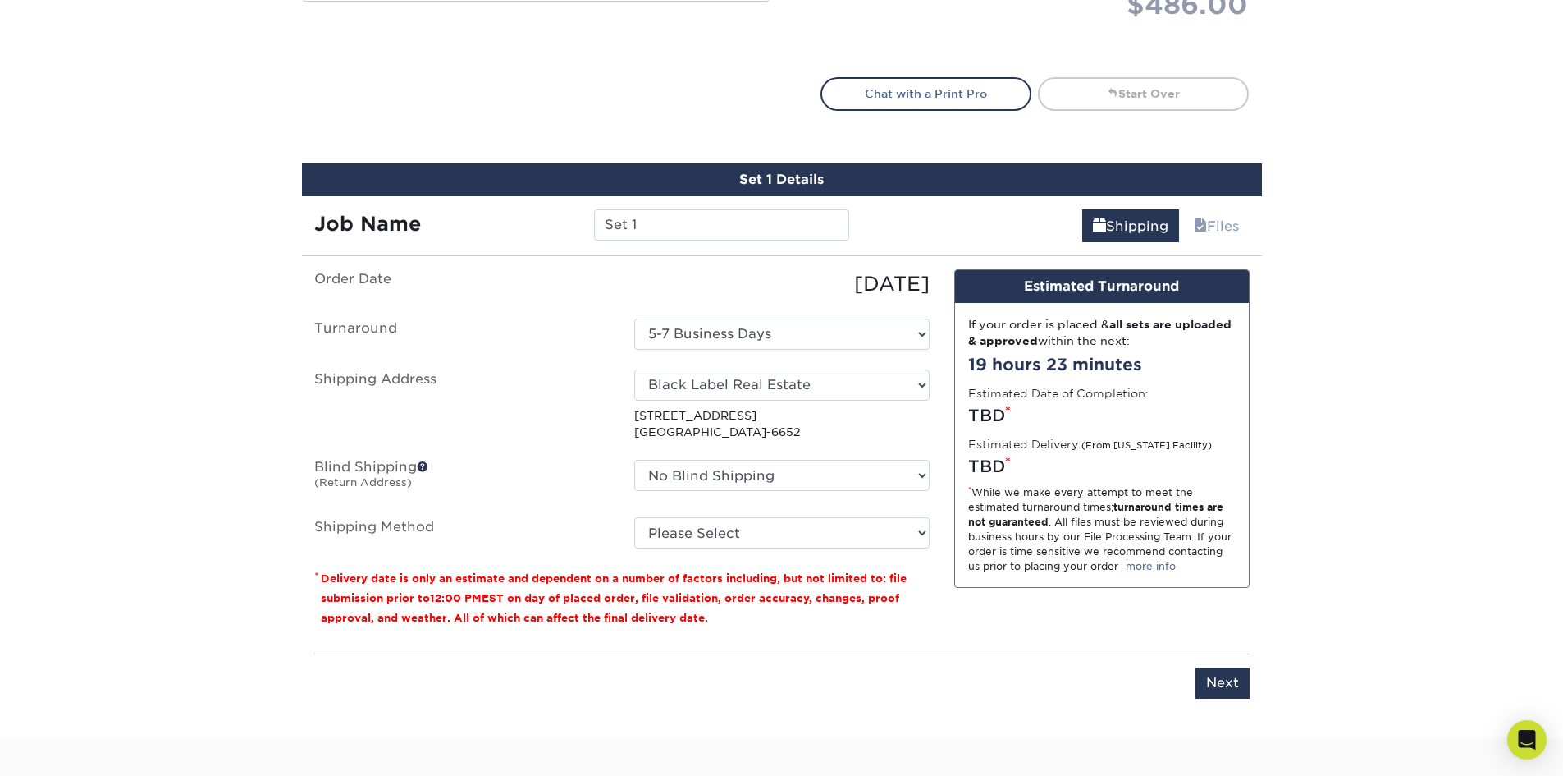
scroll to position [913, 0]
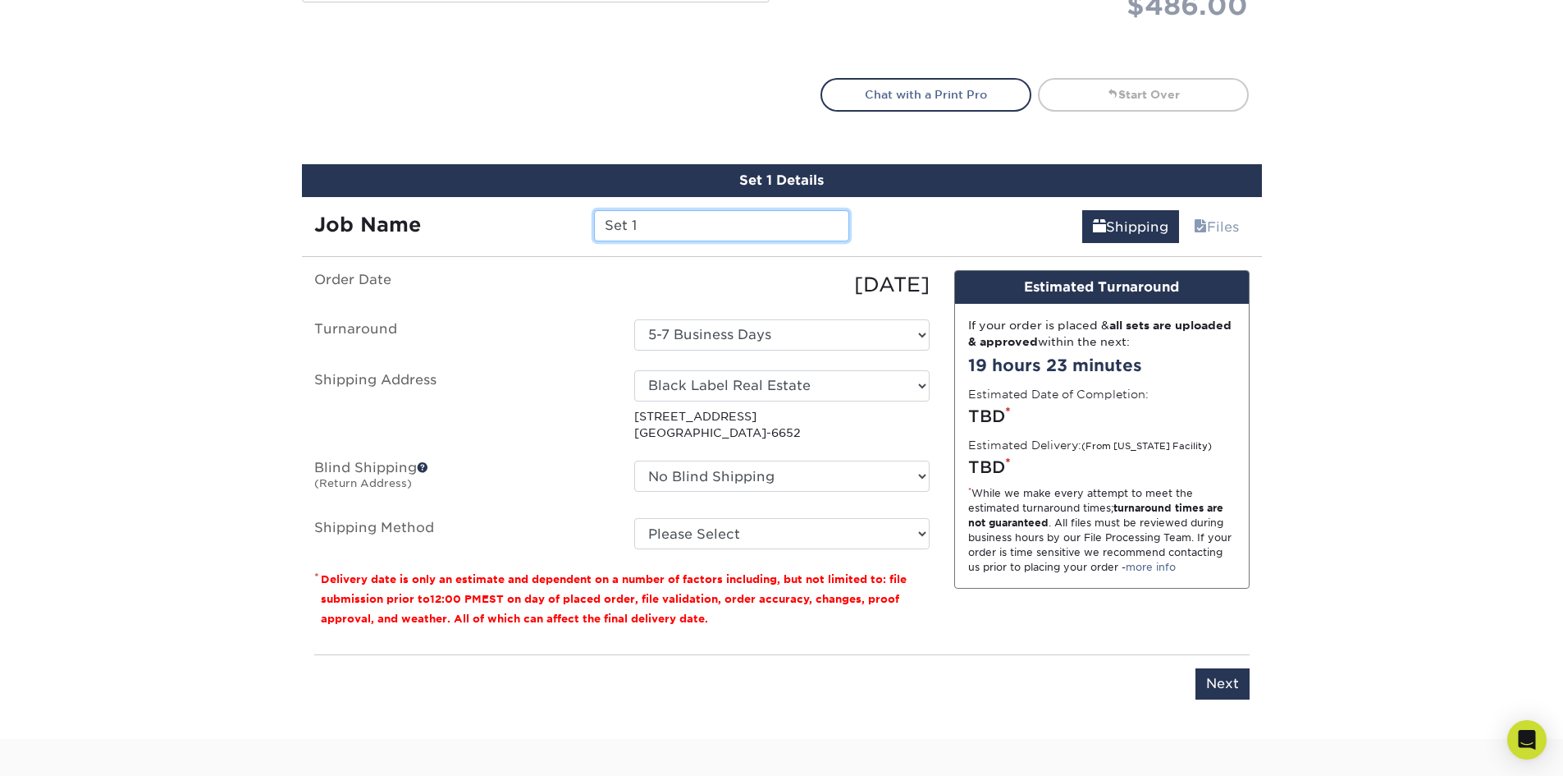
click at [687, 222] on input "Set 1" at bounding box center [721, 225] width 255 height 31
click at [1226, 229] on link "Files" at bounding box center [1216, 226] width 66 height 33
click at [791, 223] on input "Set 1" at bounding box center [721, 225] width 255 height 31
click at [1528, 739] on icon "Open Intercom Messenger" at bounding box center [1526, 739] width 19 height 21
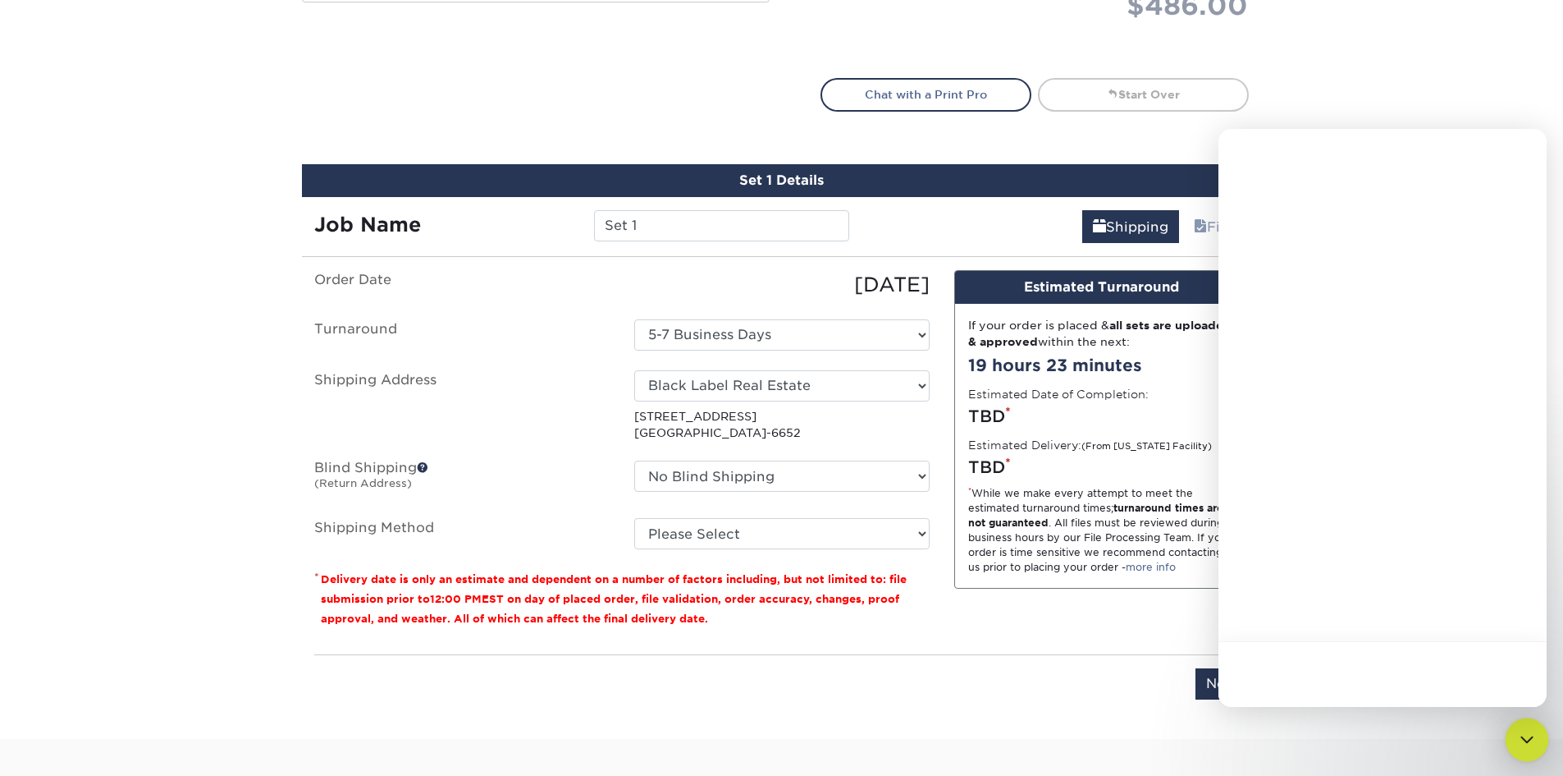
scroll to position [0, 0]
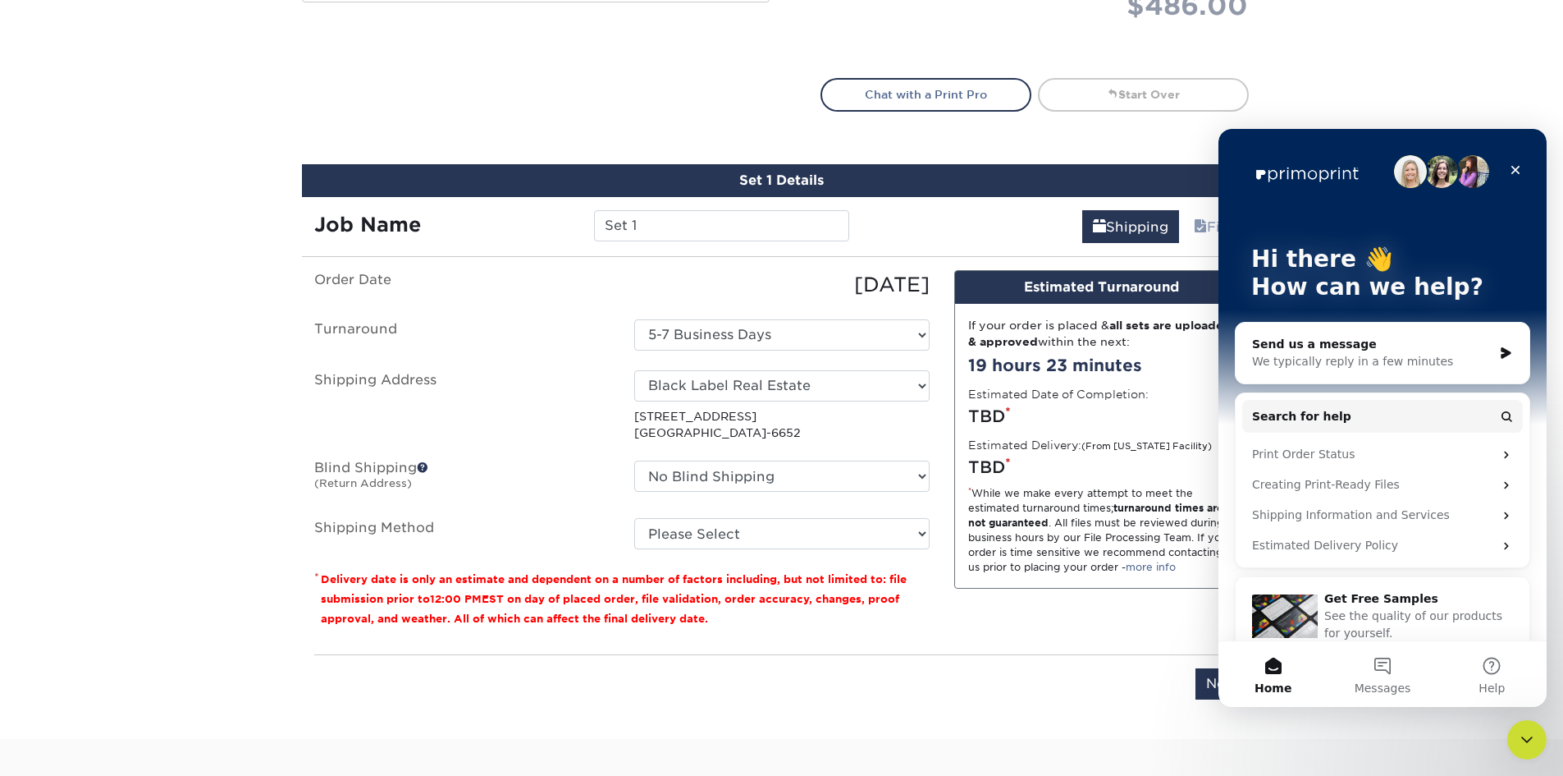
click at [1366, 357] on div "We typically reply in a few minutes" at bounding box center [1372, 361] width 240 height 17
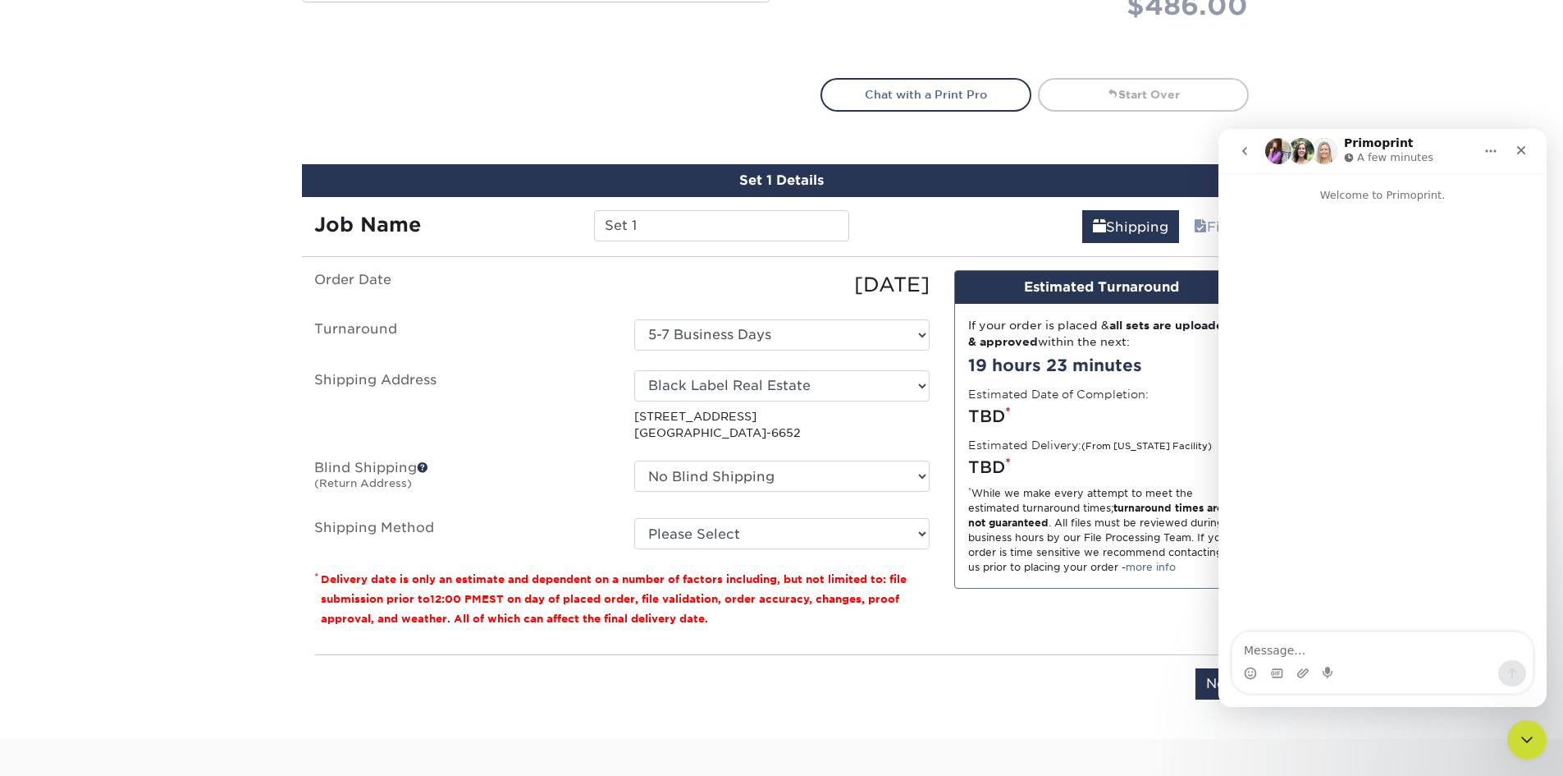
click at [1366, 635] on textarea "Message…" at bounding box center [1383, 646] width 300 height 28
type textarea "can you please let me know if this is possible?"
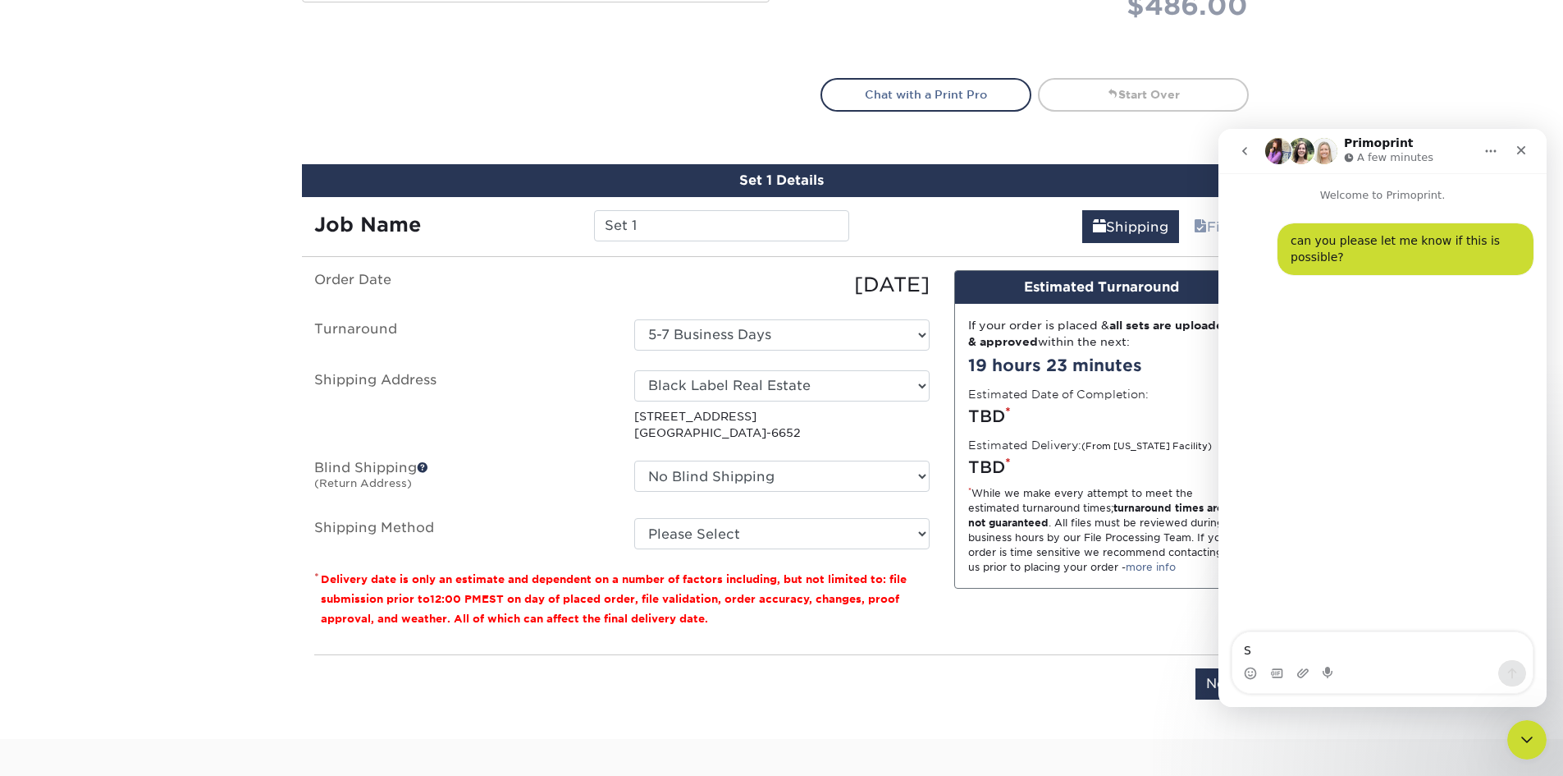
type textarea "Sa"
type textarea "Satin on the front with silver leaf"
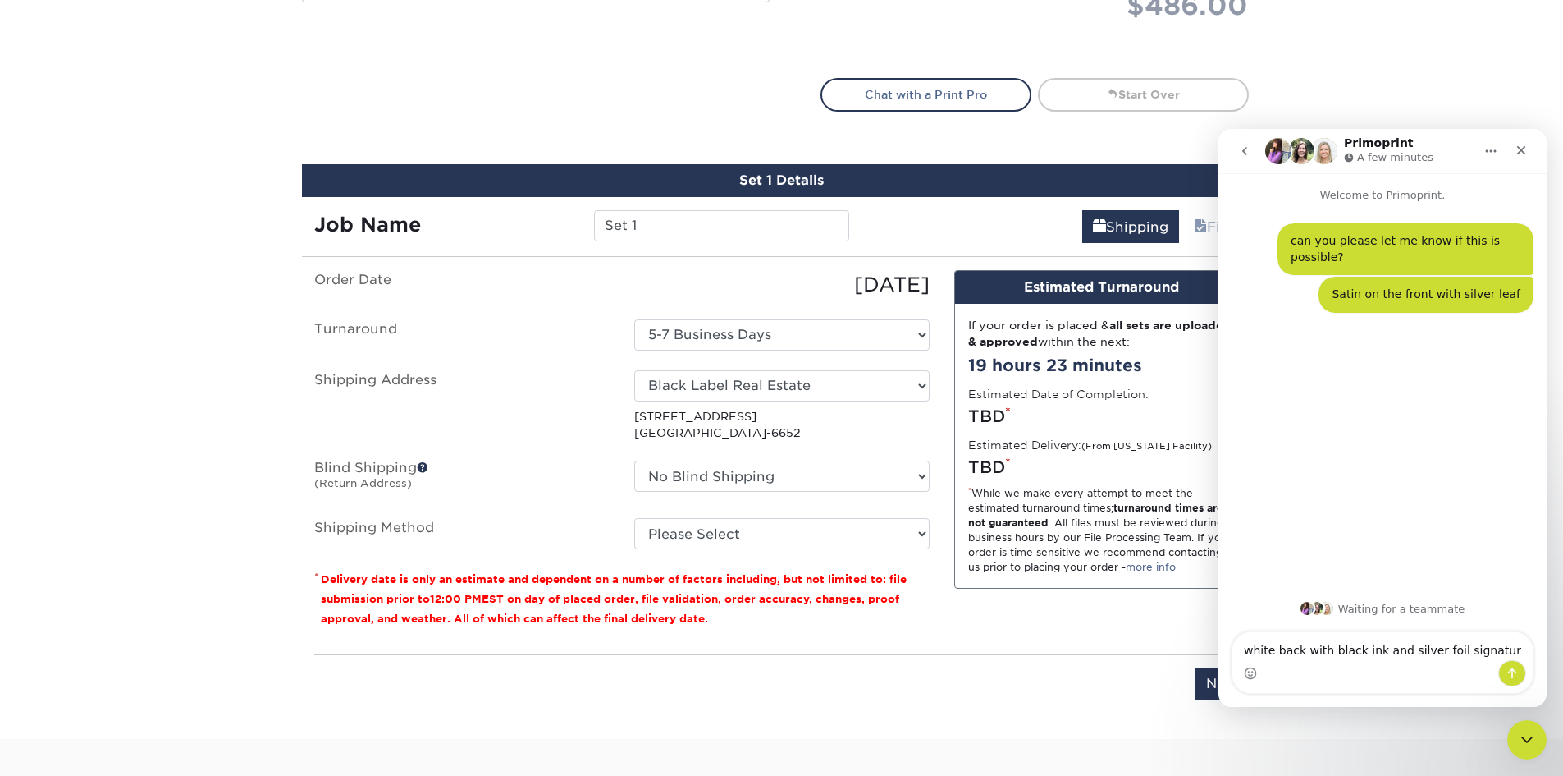
type textarea "white back with black ink and silver foil signature"
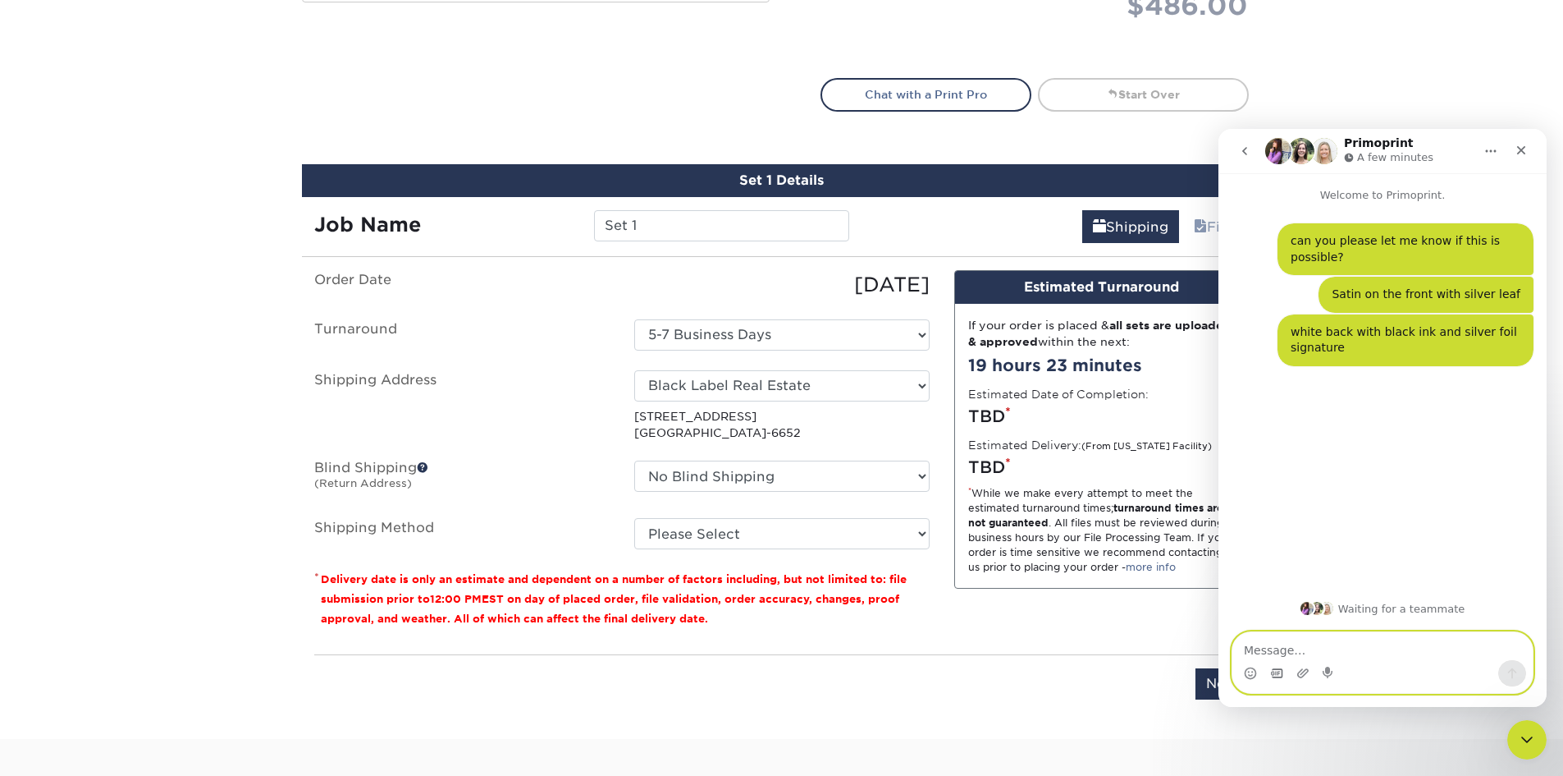
click at [1275, 676] on icon "Gif picker" at bounding box center [1276, 672] width 13 height 13
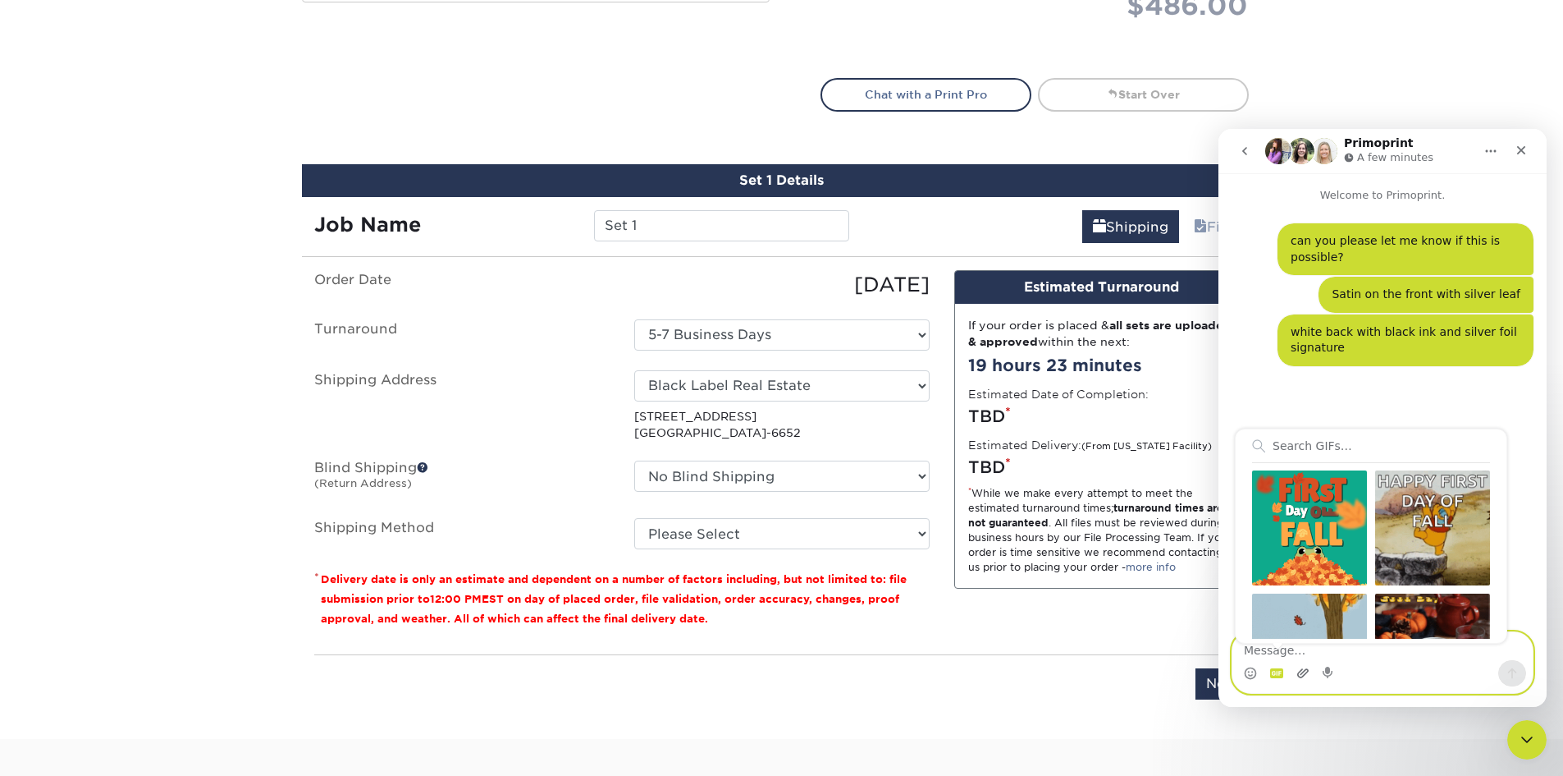
click at [1300, 671] on icon "Upload attachment" at bounding box center [1302, 672] width 11 height 9
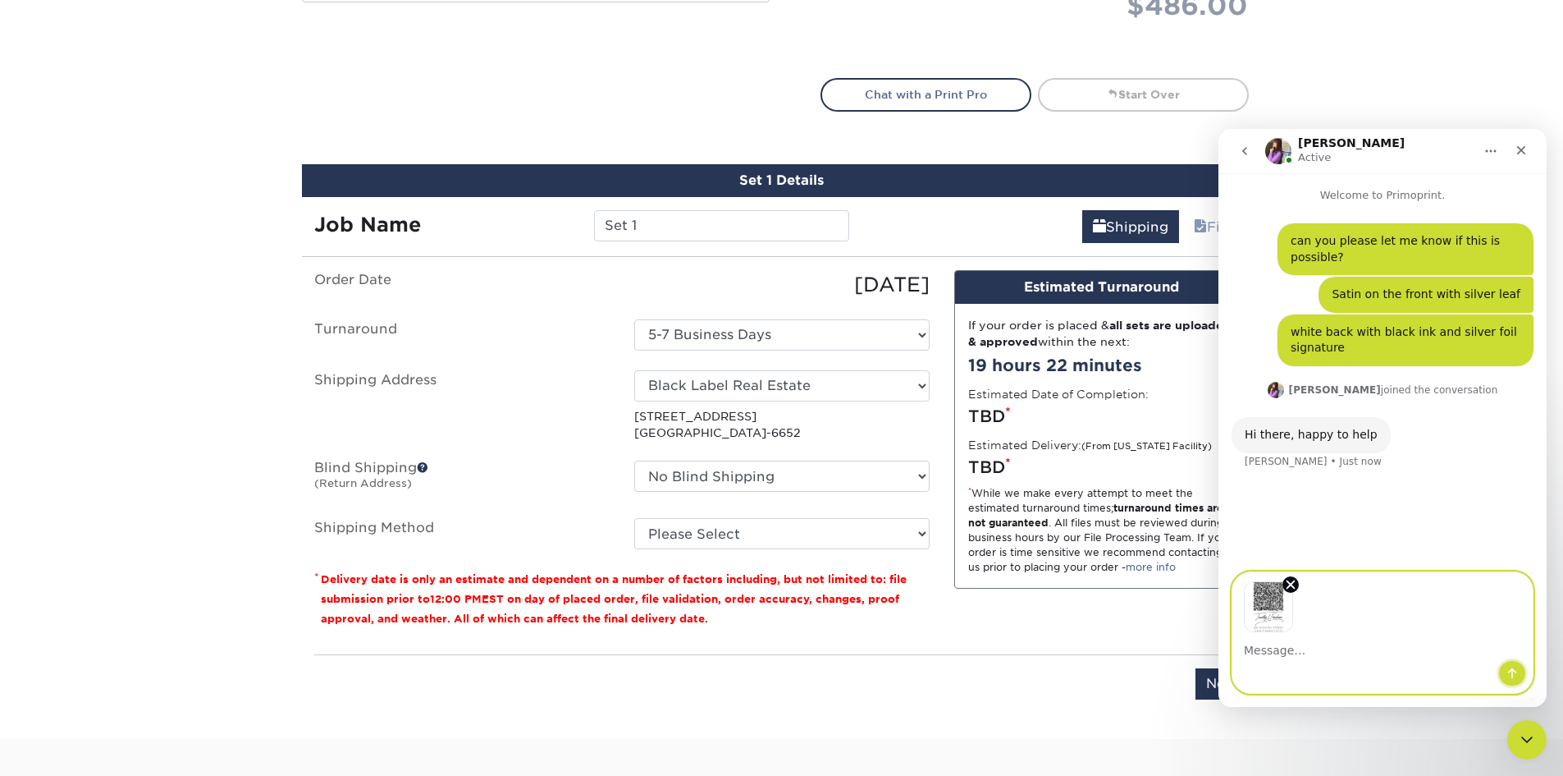
click at [1511, 678] on icon "Send a message…" at bounding box center [1512, 672] width 13 height 13
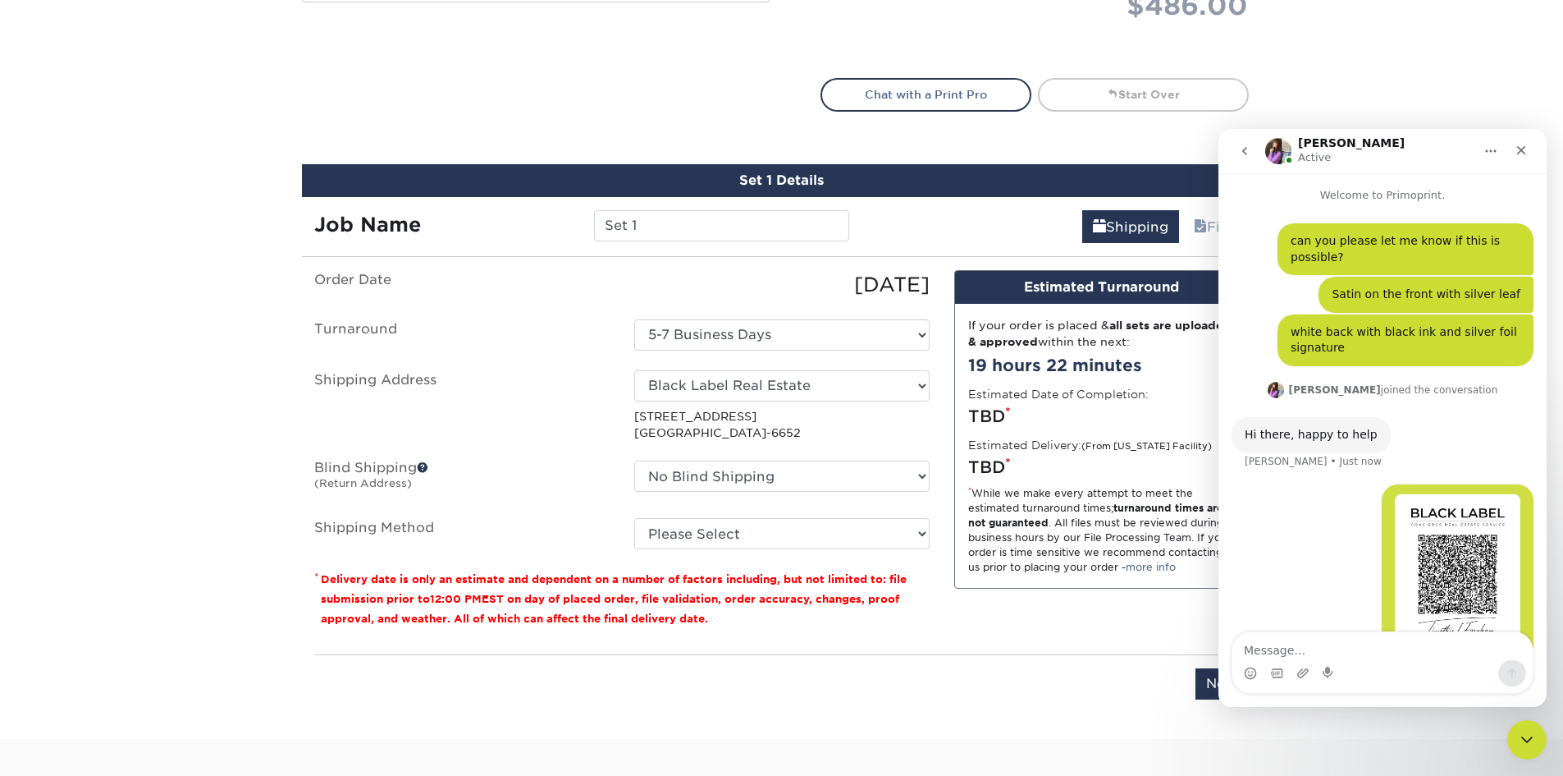
scroll to position [108, 0]
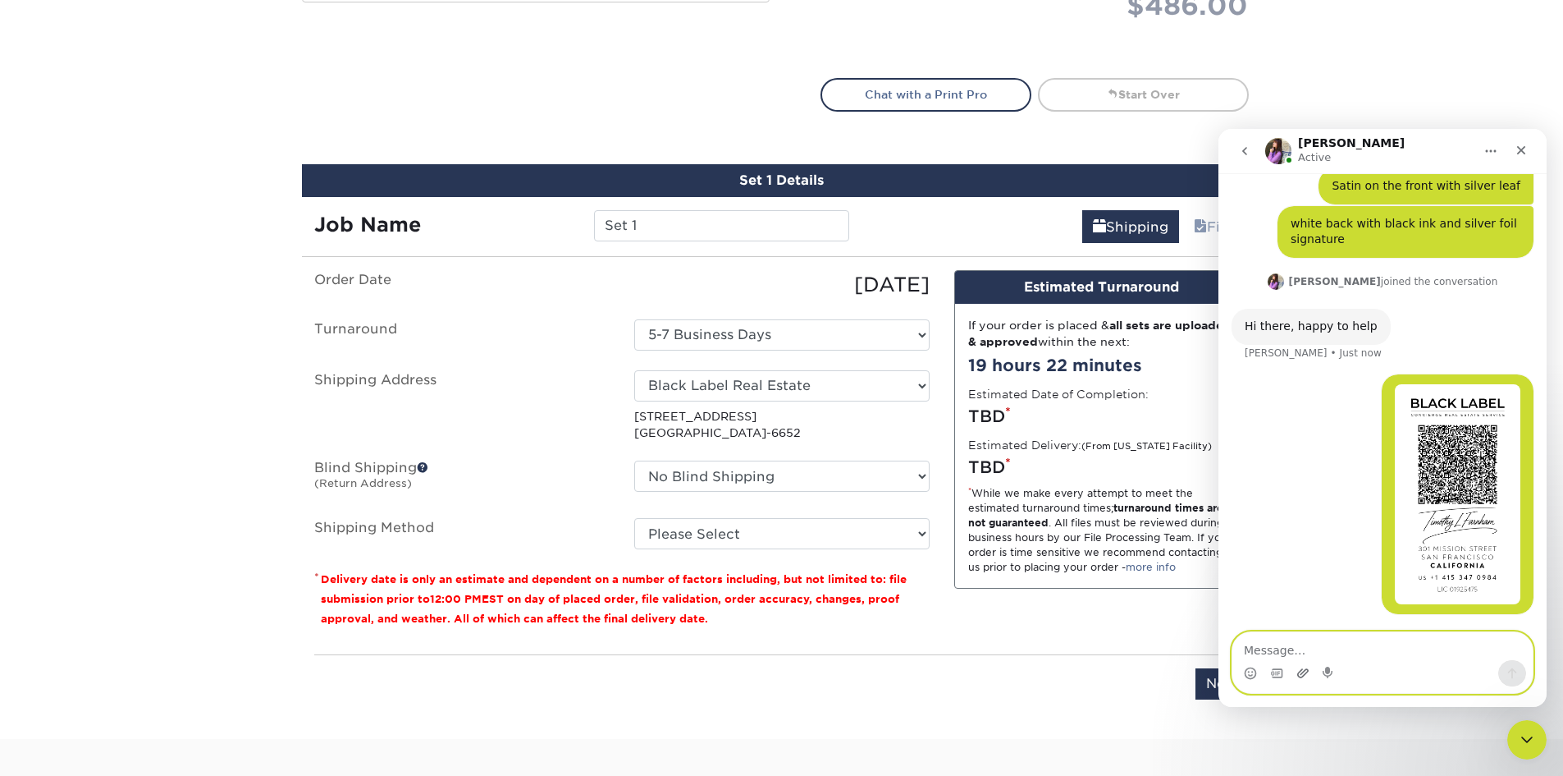
click at [1305, 673] on icon "Upload attachment" at bounding box center [1303, 672] width 13 height 13
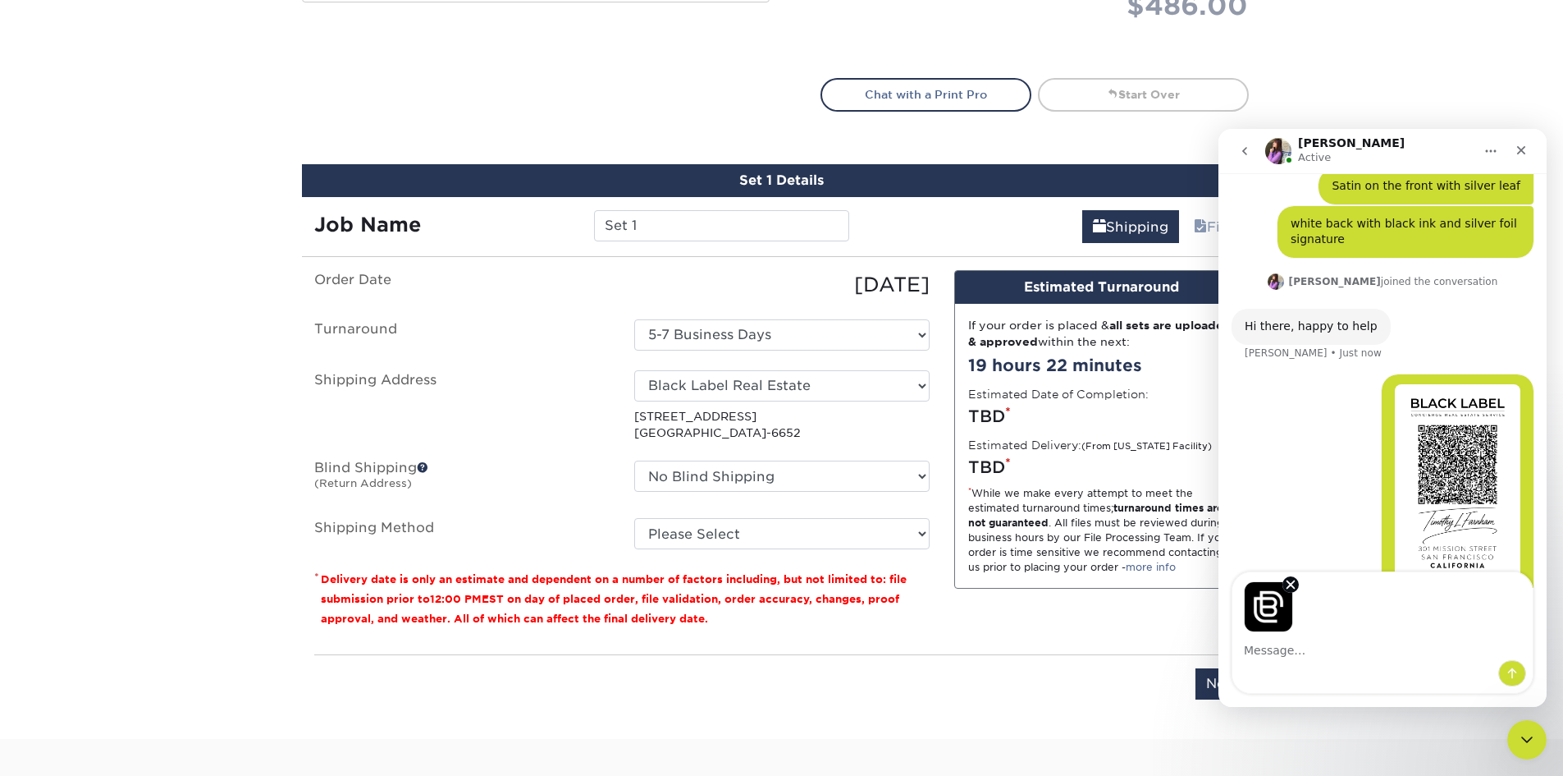
scroll to position [168, 0]
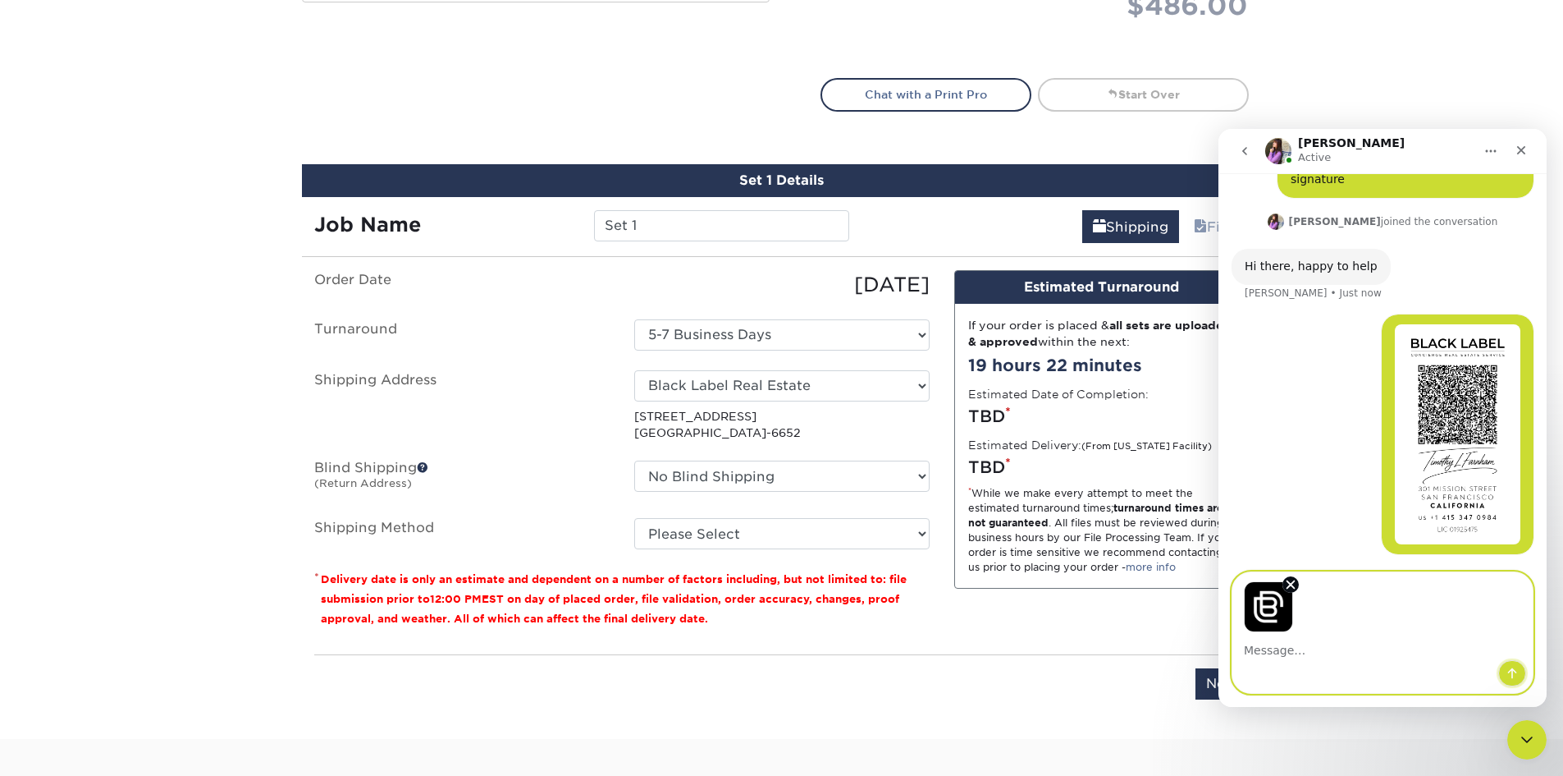
click at [1512, 676] on icon "Send a message…" at bounding box center [1512, 673] width 9 height 11
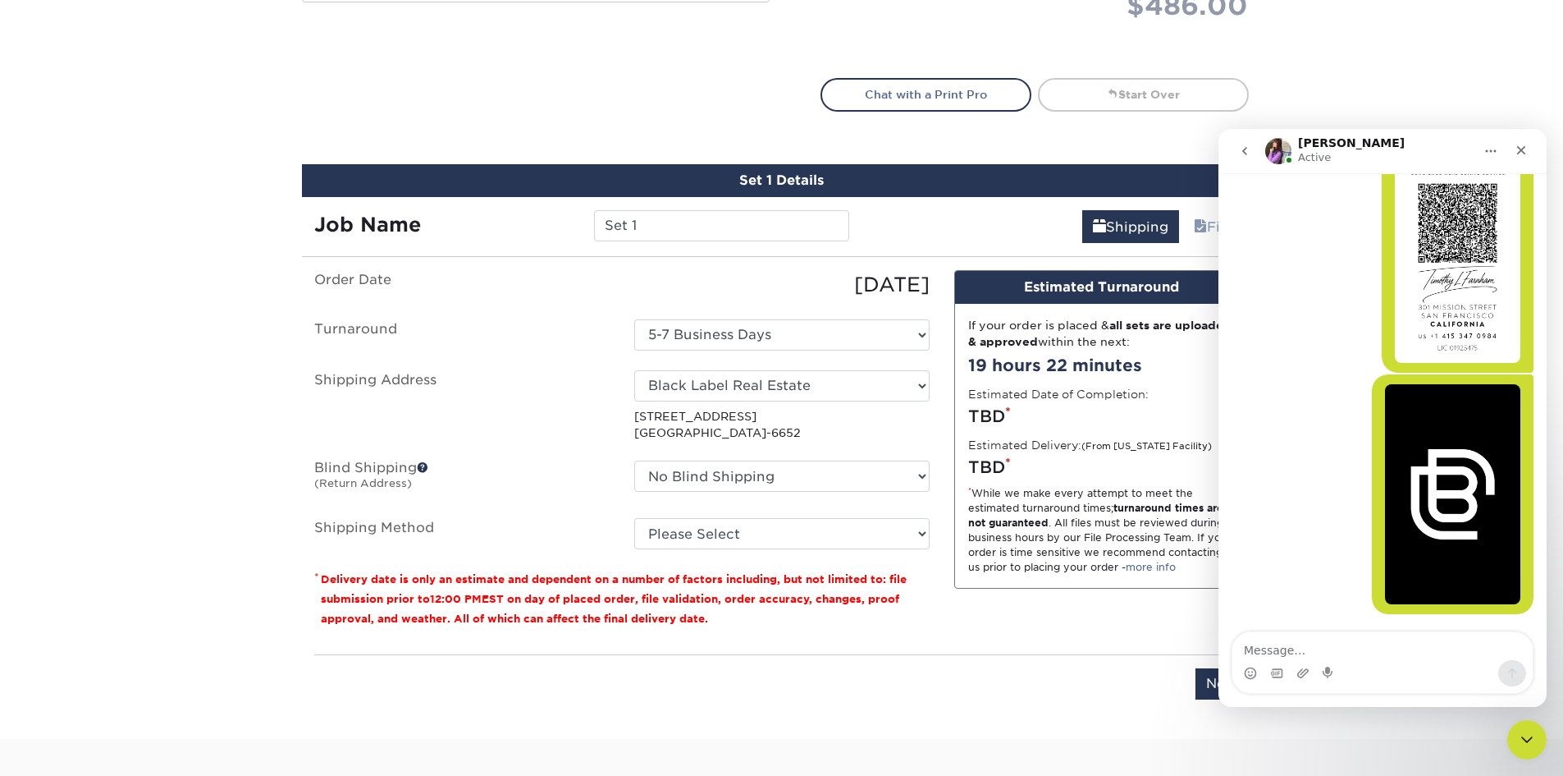
scroll to position [413, 0]
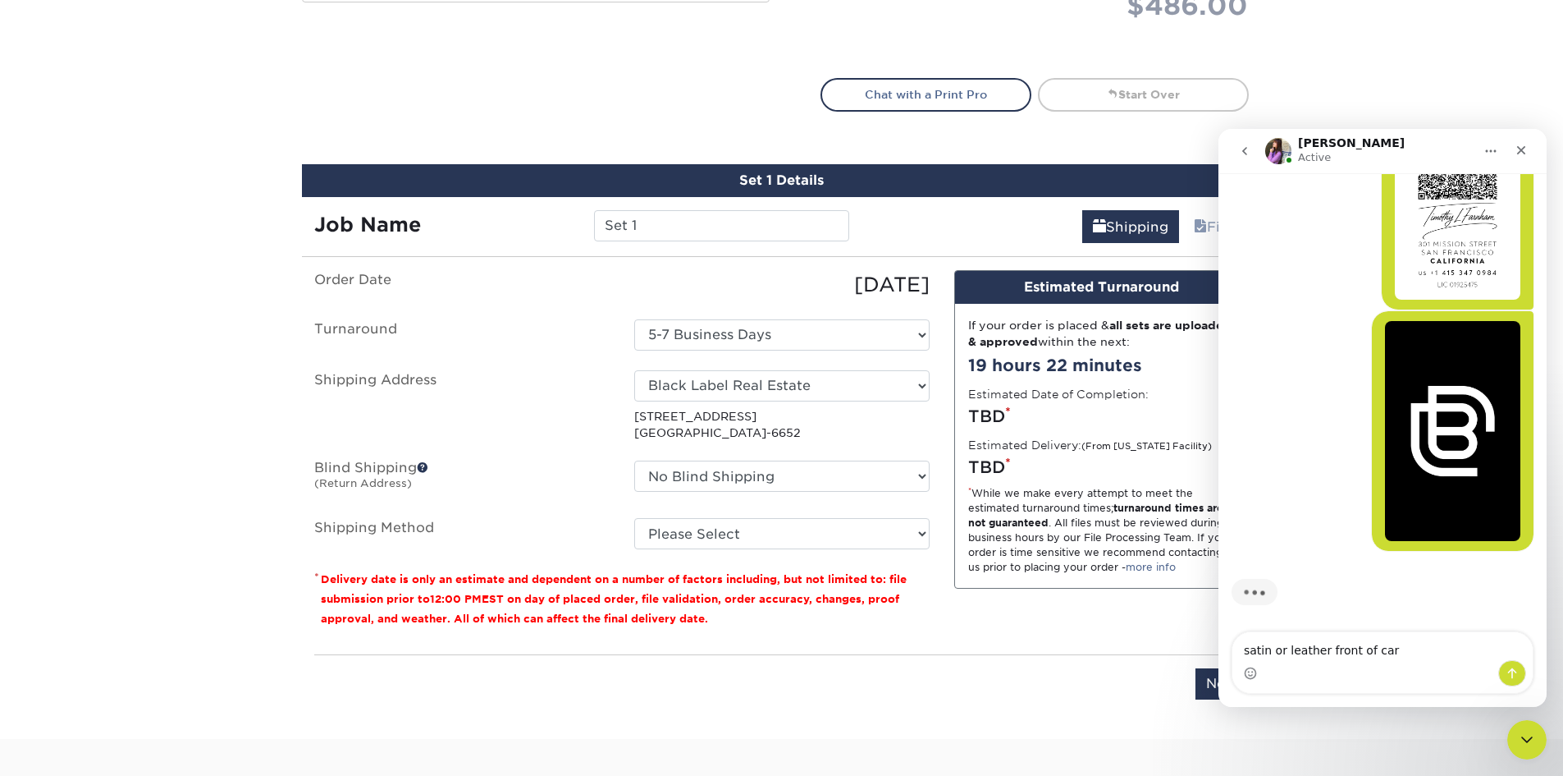
type textarea "satin or leather front of carf"
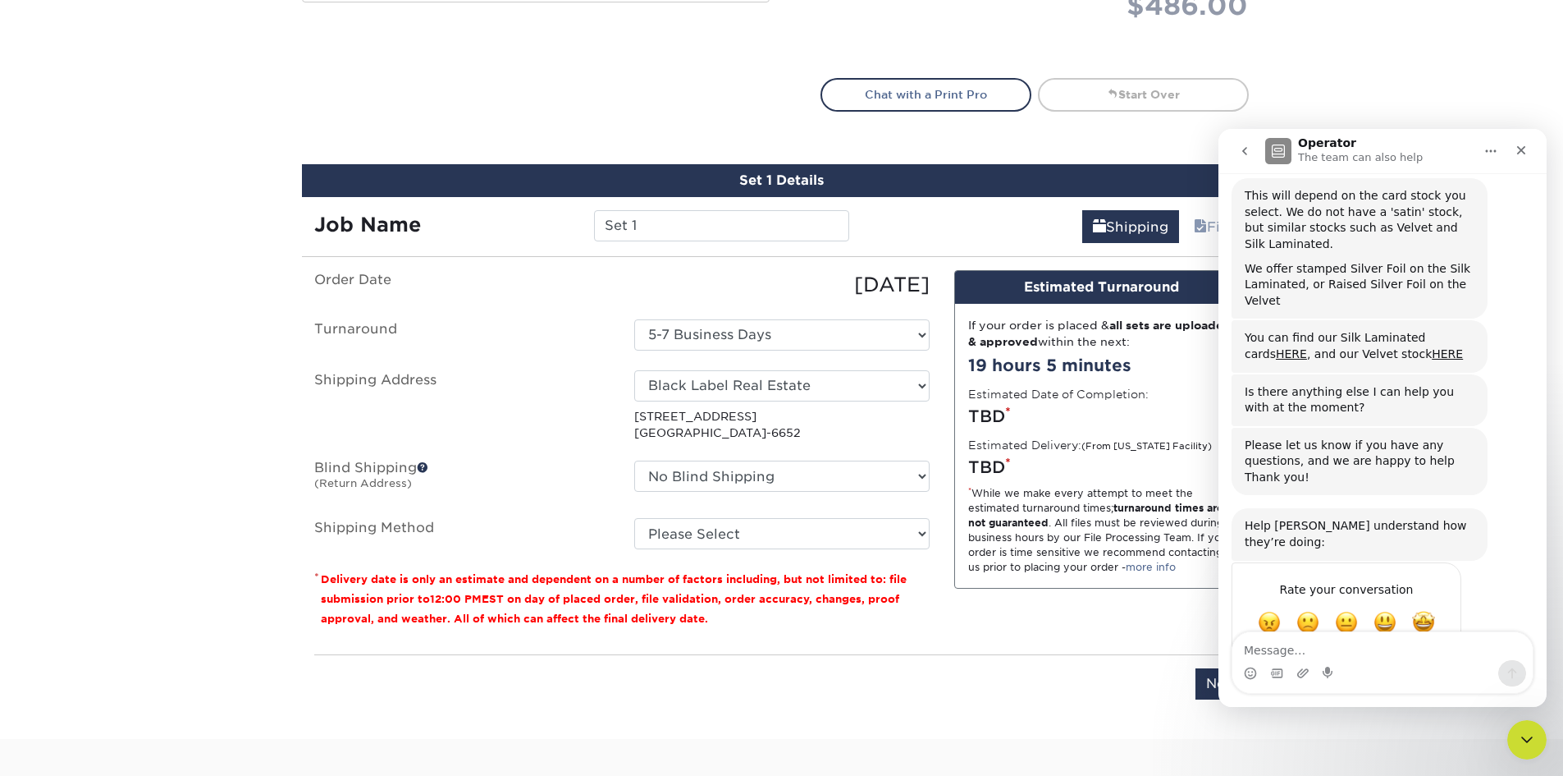
scroll to position [816, 0]
